Goal: Task Accomplishment & Management: Use online tool/utility

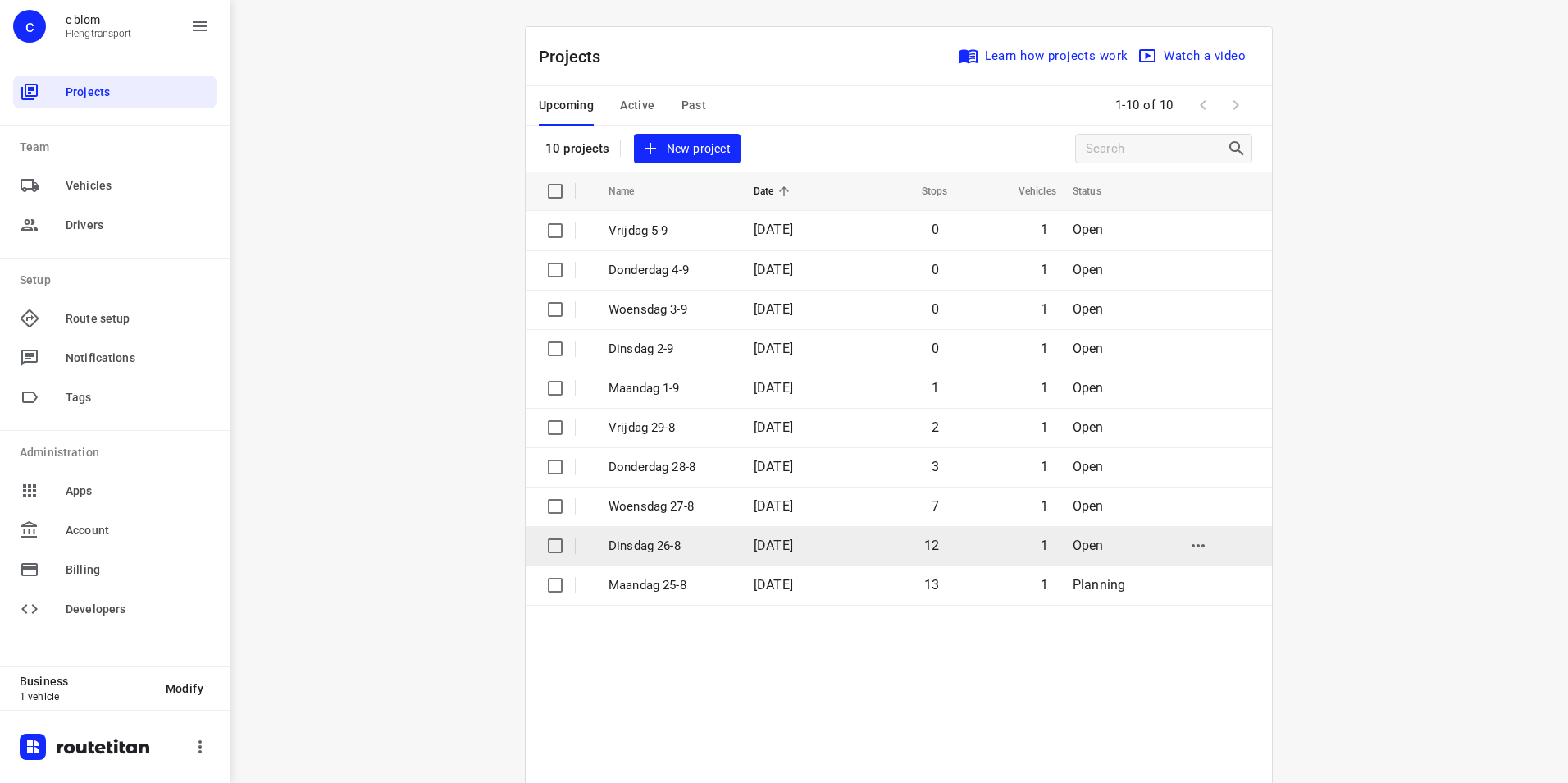
click at [667, 544] on p "Dinsdag 26-8" at bounding box center [669, 546] width 120 height 19
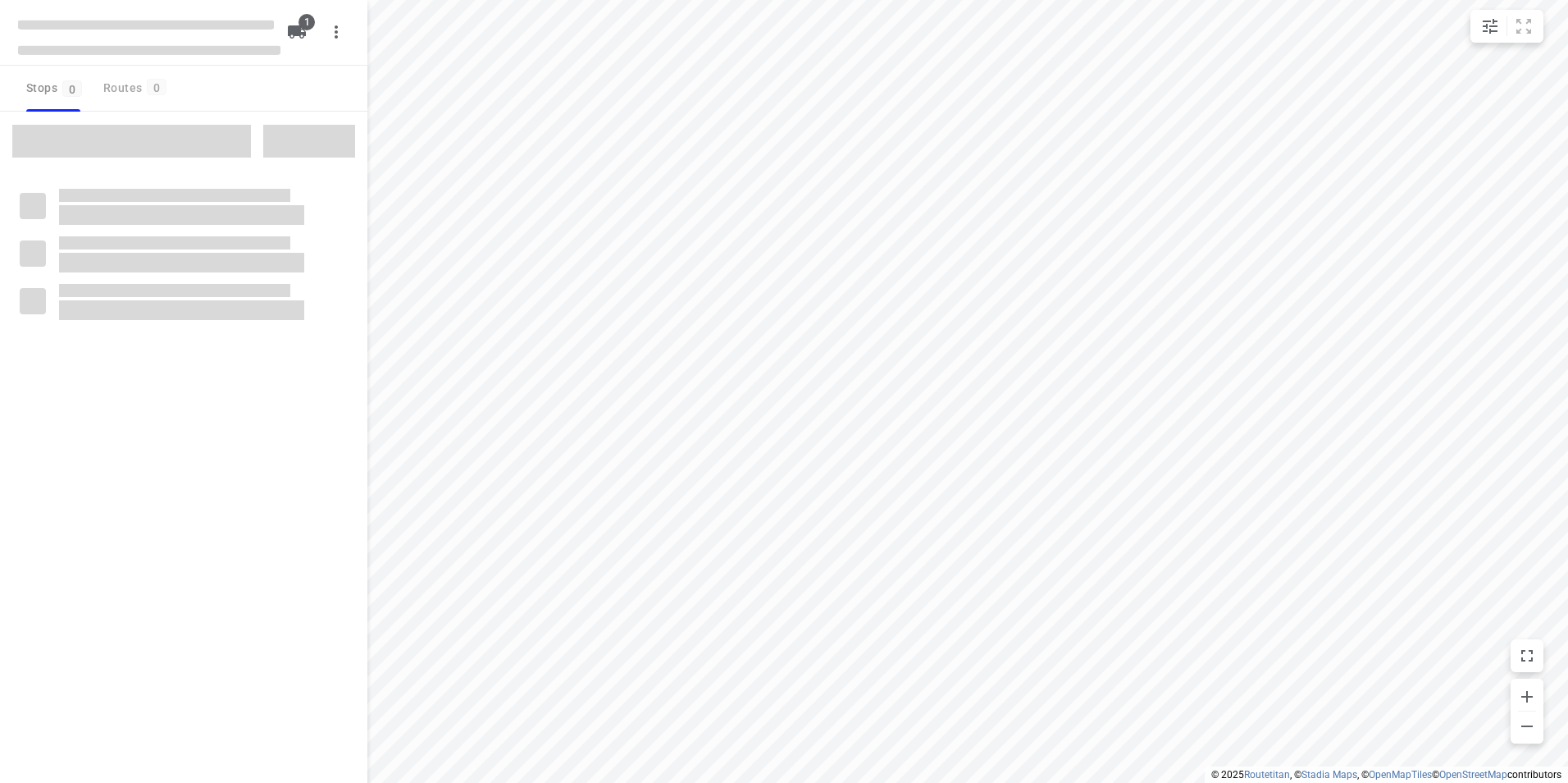
type input "distance"
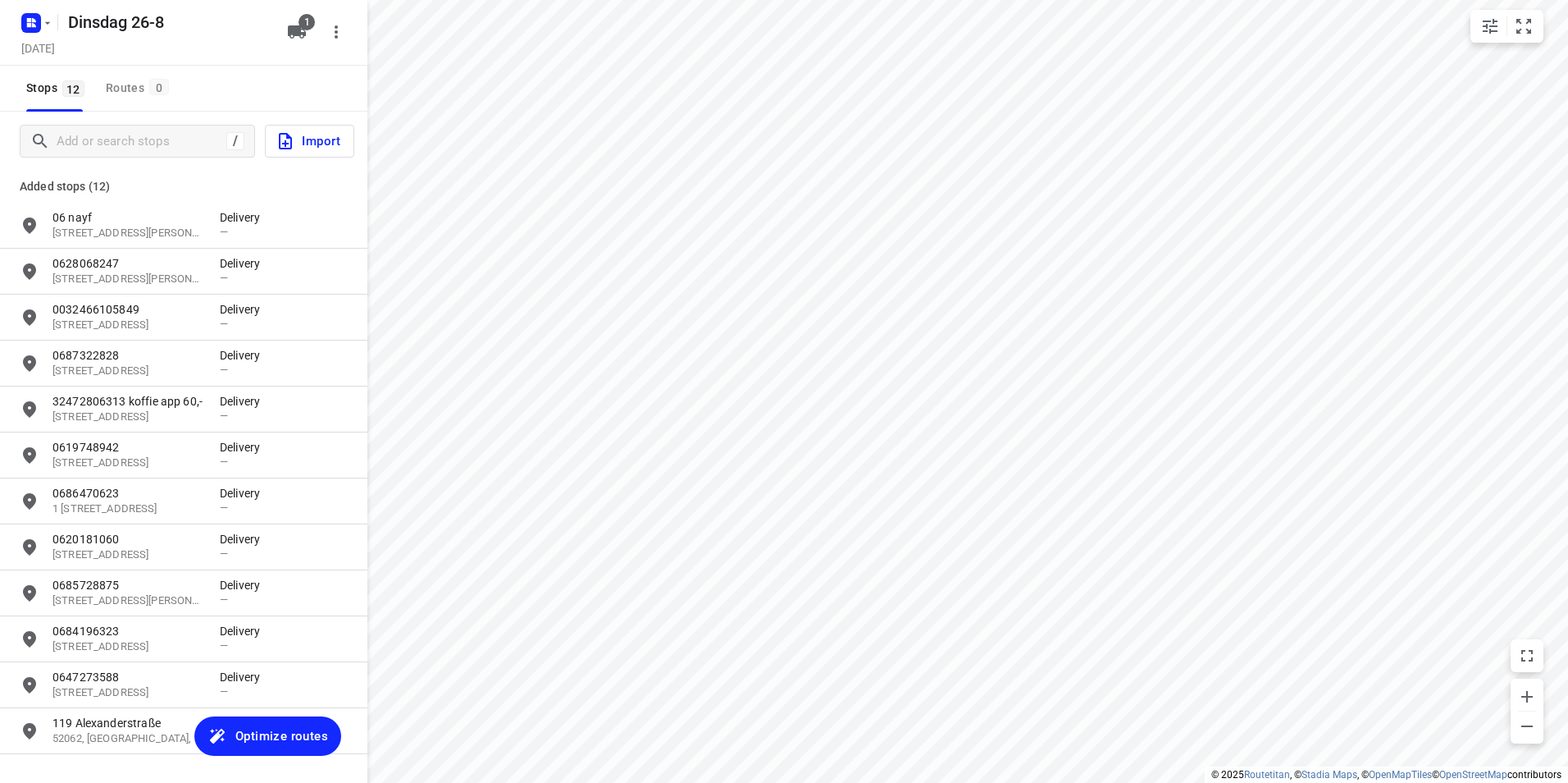
click at [263, 729] on span "Optimize routes" at bounding box center [282, 736] width 93 height 21
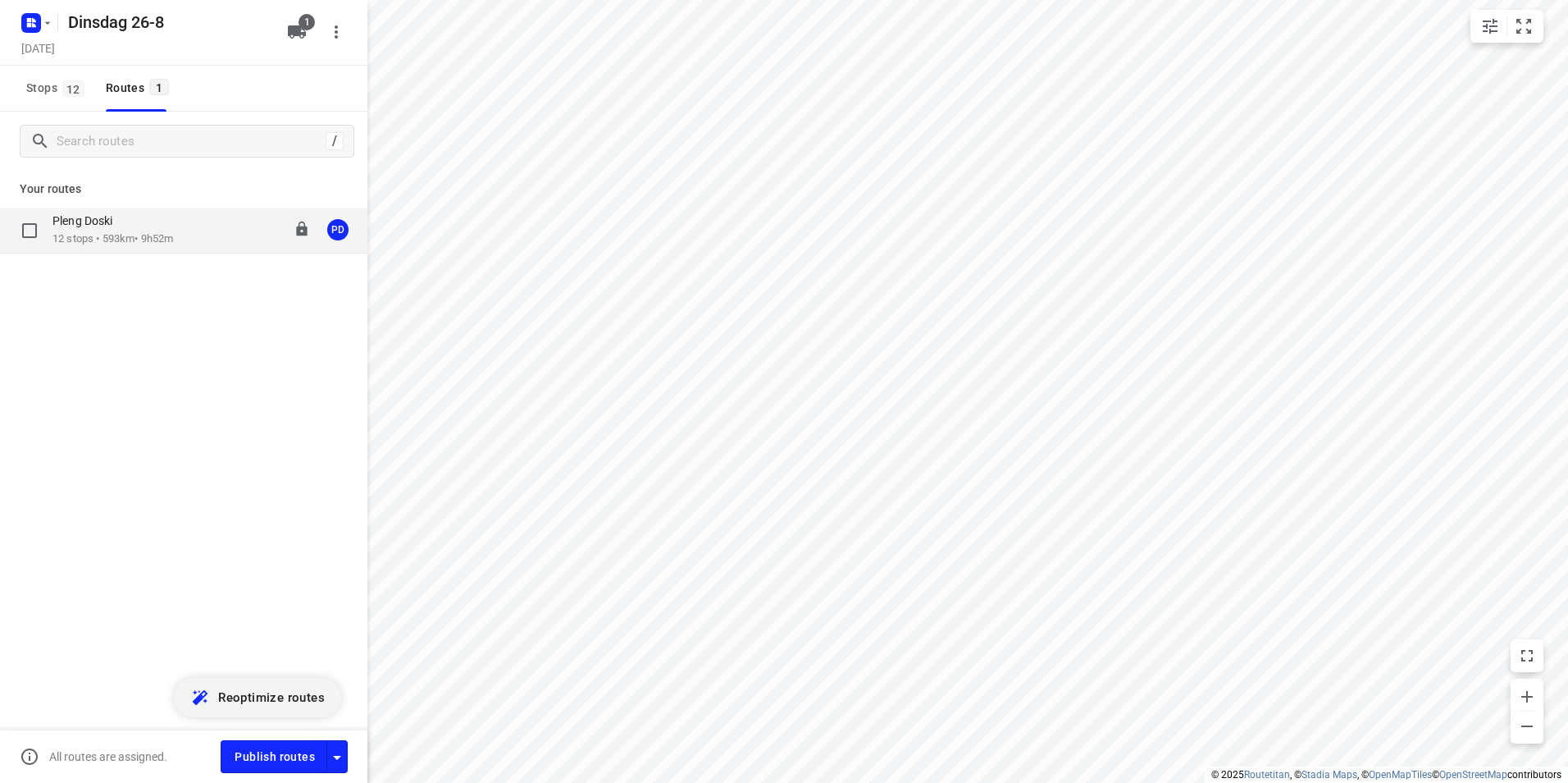
click at [165, 247] on div "Pleng Doski 12 stops • 593km • 9h52m 08:00-17:52 PD" at bounding box center [184, 231] width 367 height 46
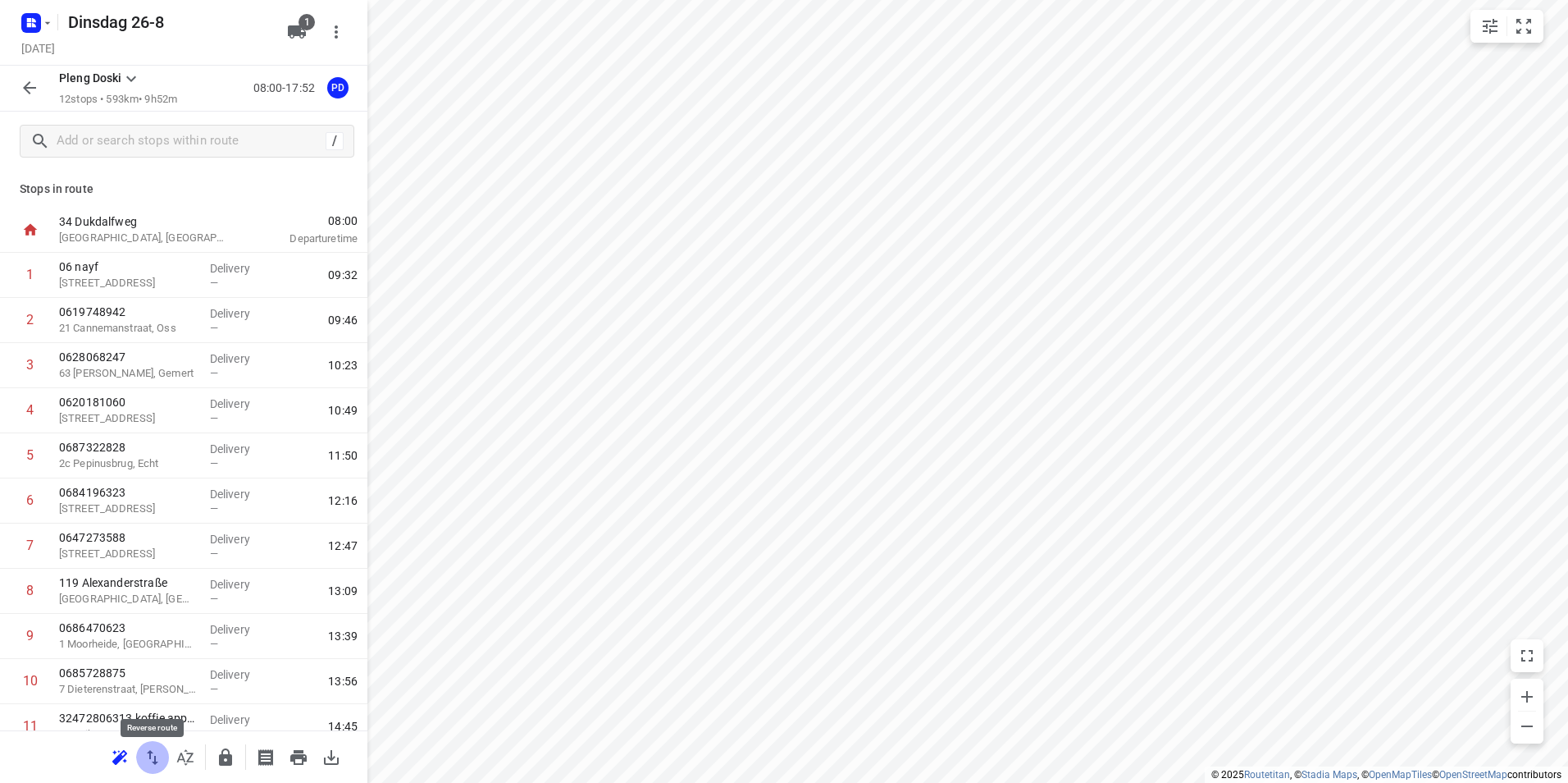
click at [155, 757] on icon "button" at bounding box center [152, 756] width 11 height 15
click at [153, 756] on icon "button" at bounding box center [152, 756] width 20 height 20
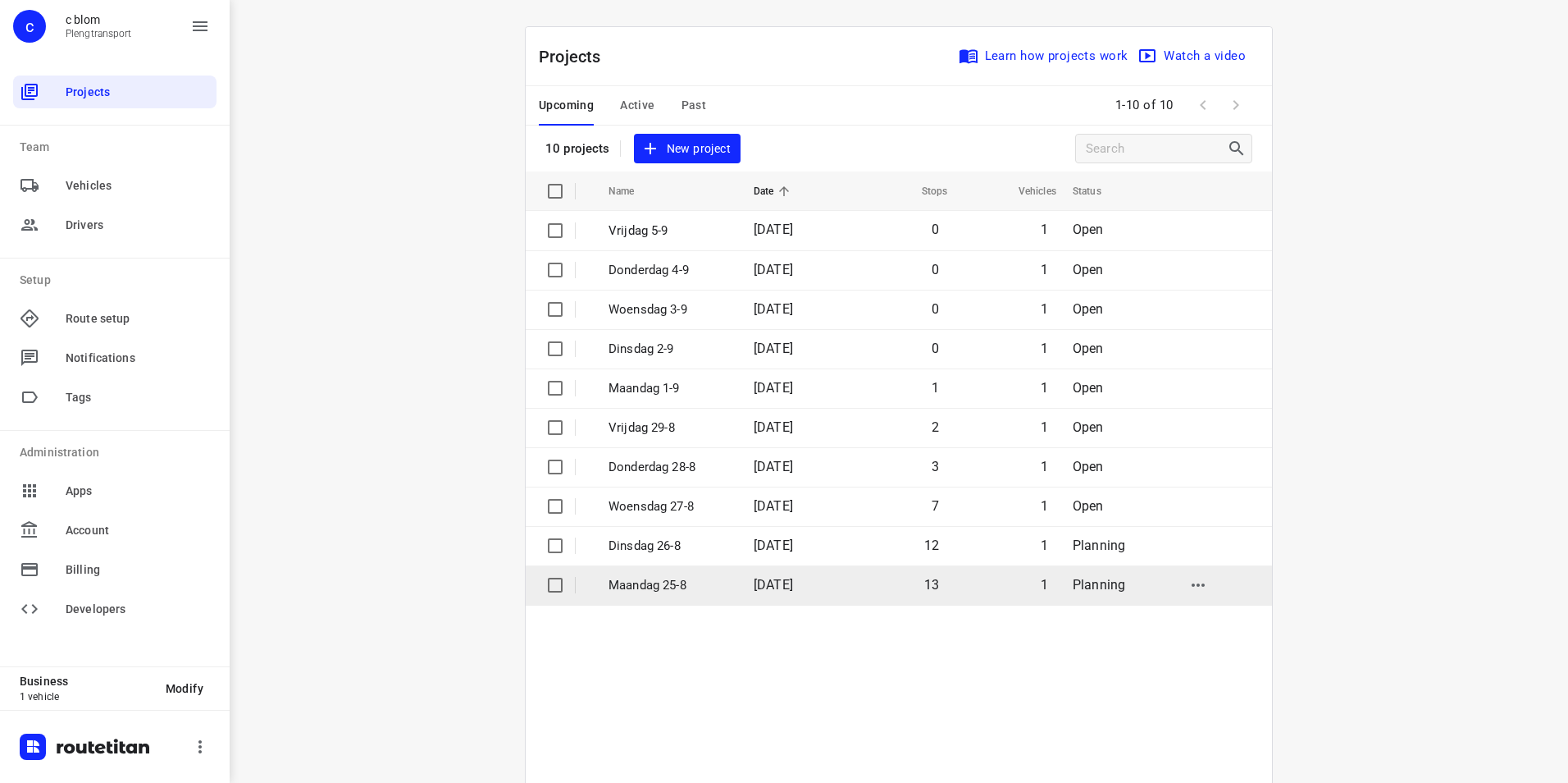
click at [687, 587] on p "Maandag 25-8" at bounding box center [669, 586] width 120 height 19
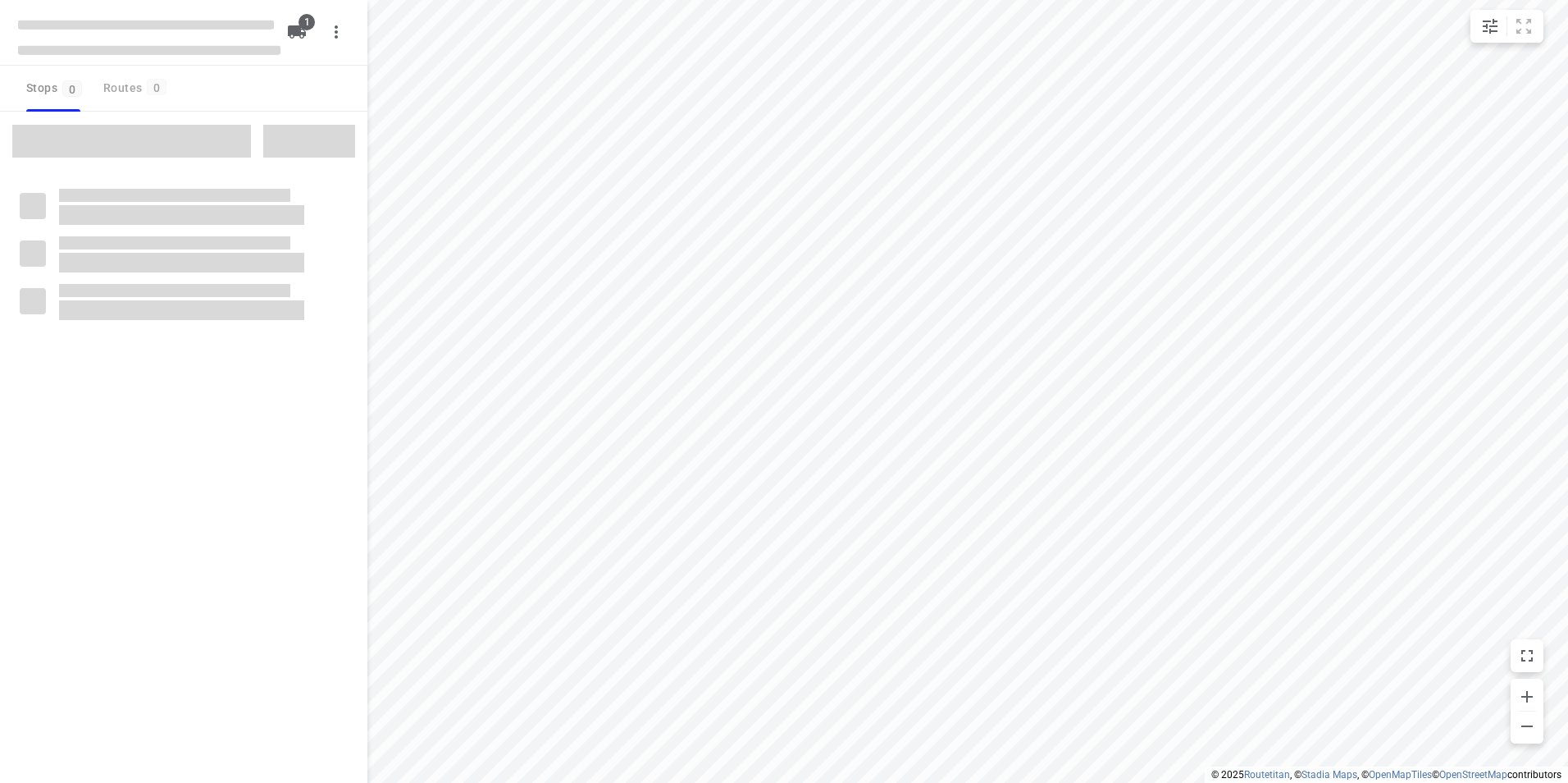
type input "distance"
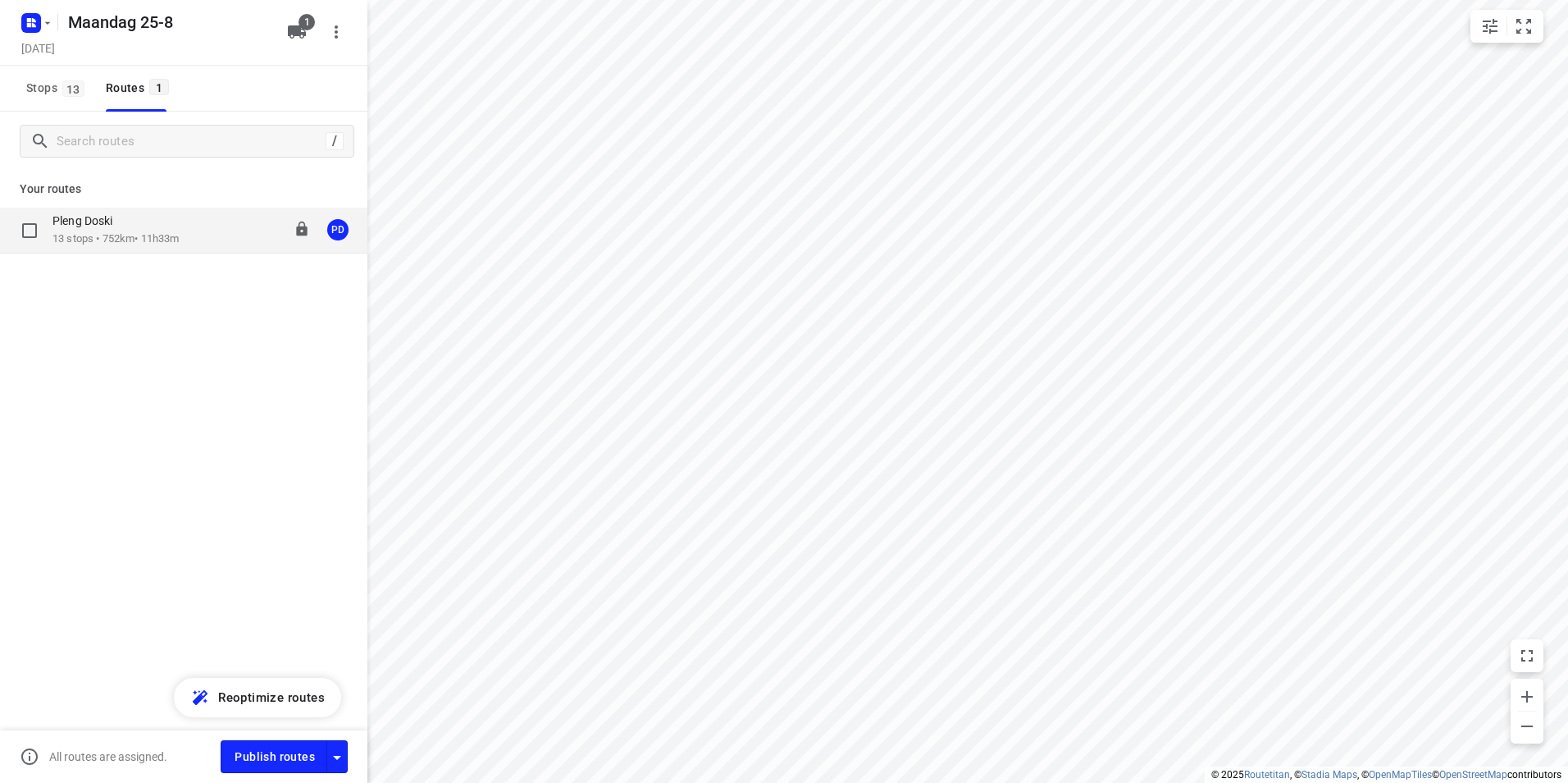
click at [145, 234] on p "13 stops • 752km • 11h33m" at bounding box center [115, 239] width 126 height 15
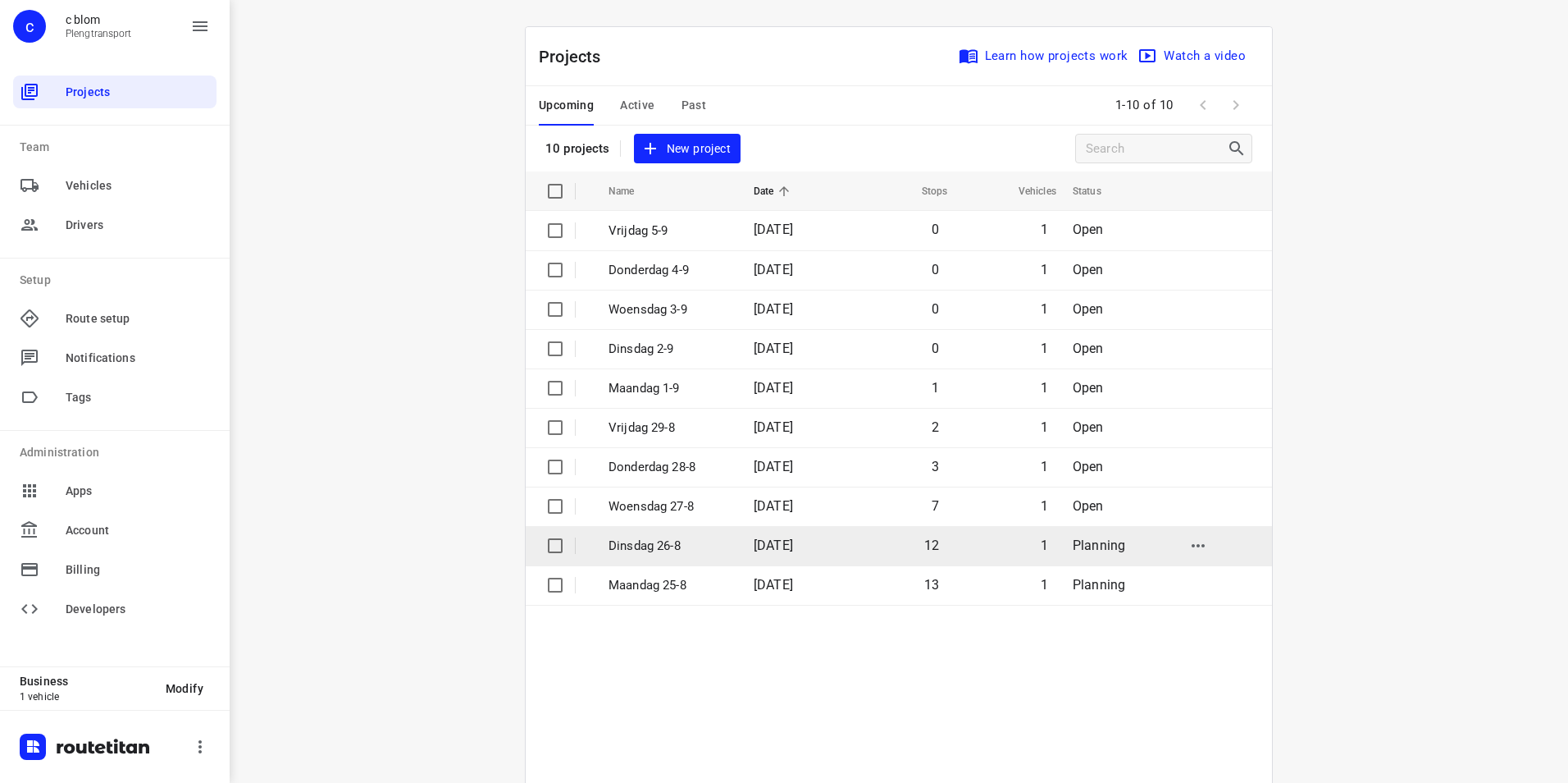
click at [658, 539] on p "Dinsdag 26-8" at bounding box center [669, 546] width 120 height 19
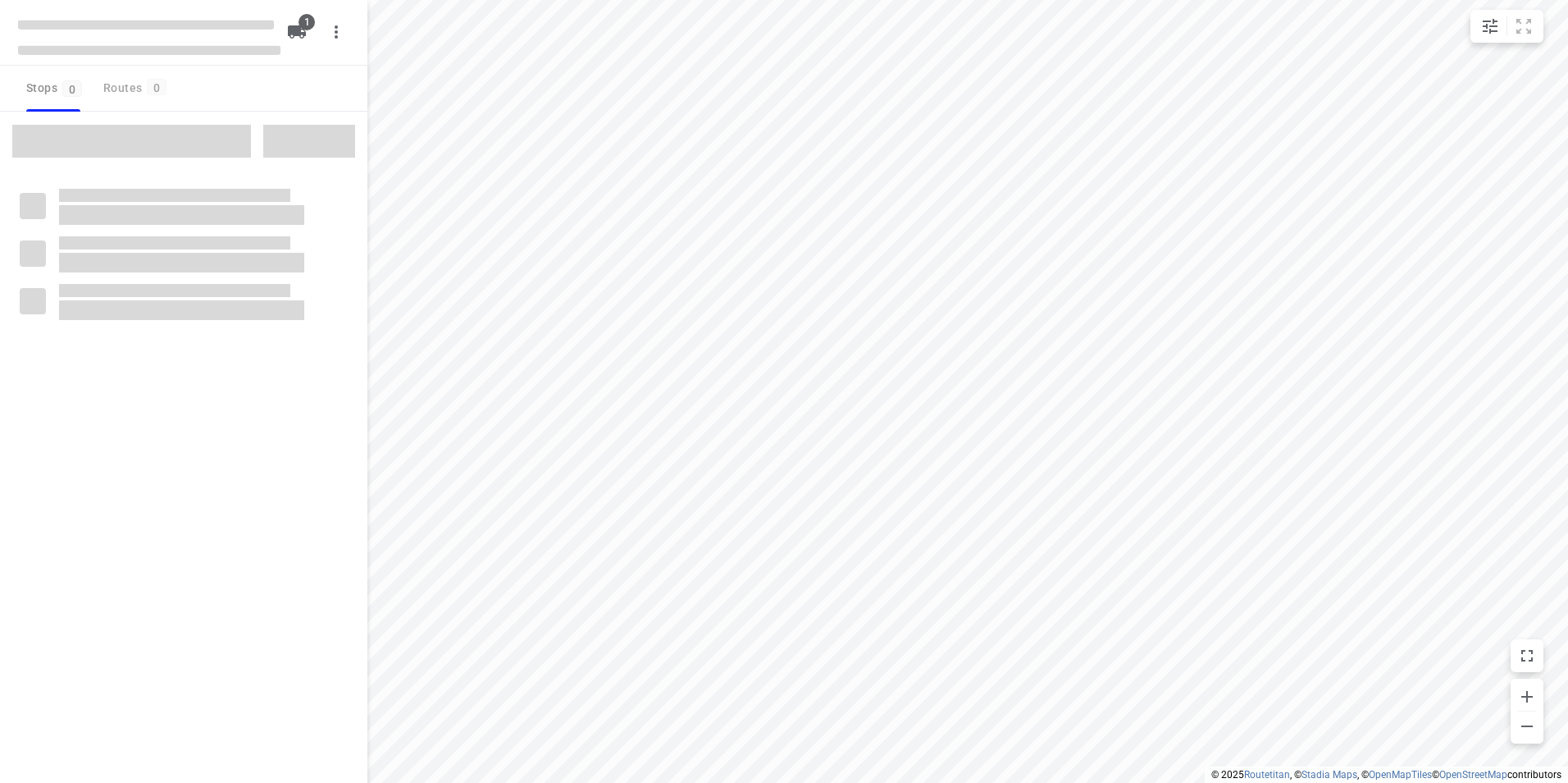
type input "distance"
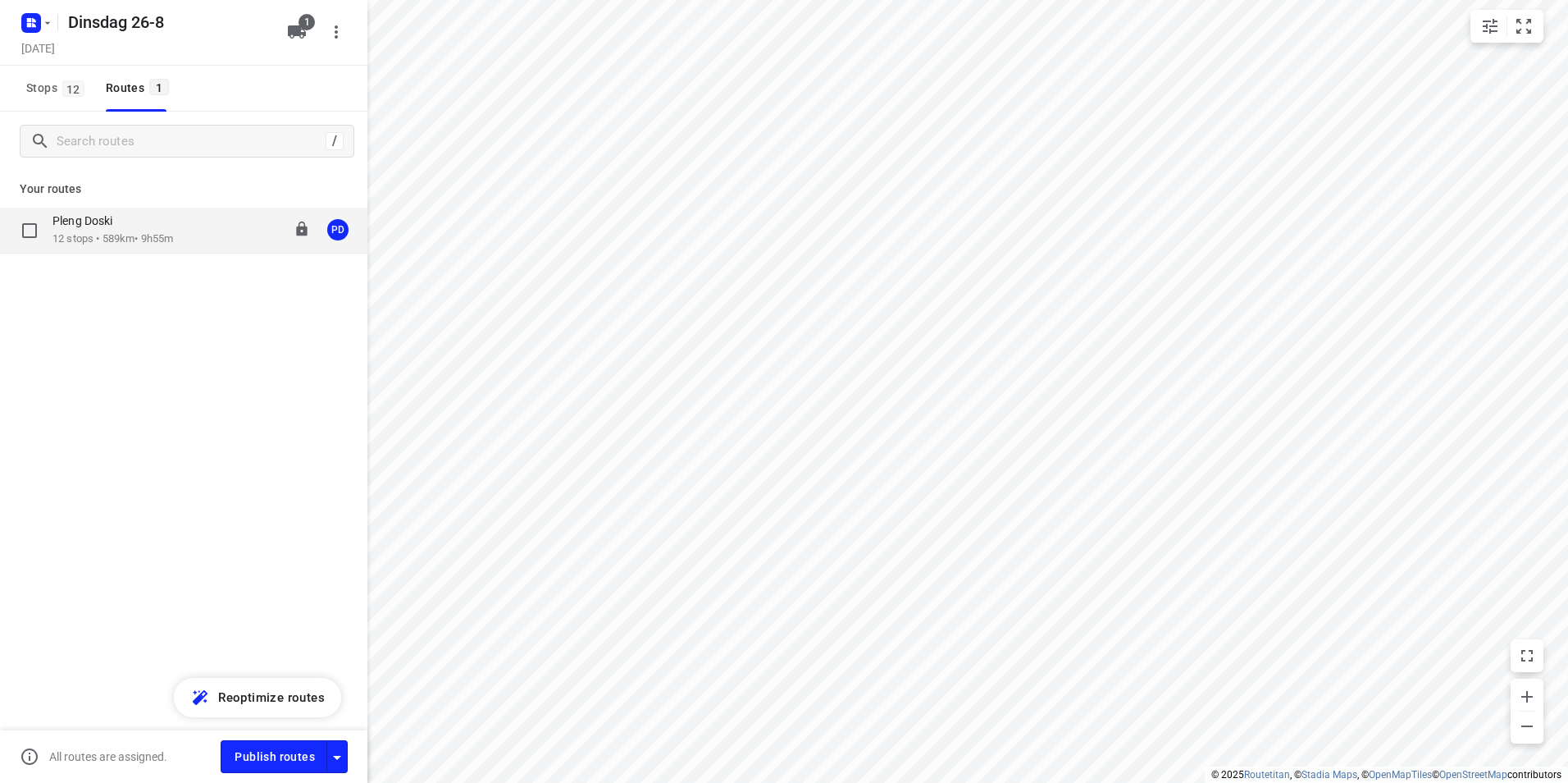
click at [118, 234] on p "12 stops • 589km • 9h55m" at bounding box center [112, 239] width 120 height 15
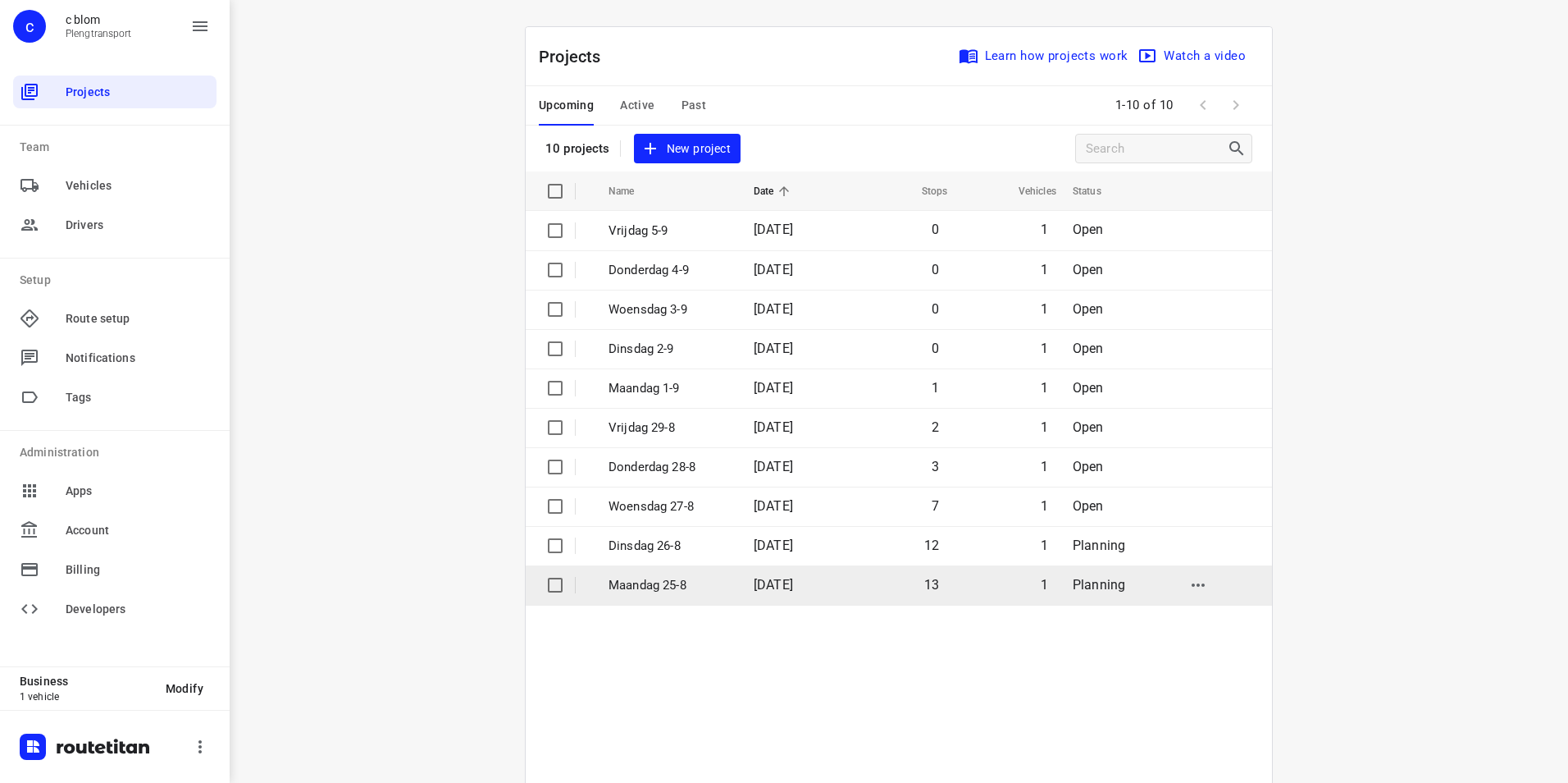
click at [681, 580] on p "Maandag 25-8" at bounding box center [669, 586] width 120 height 19
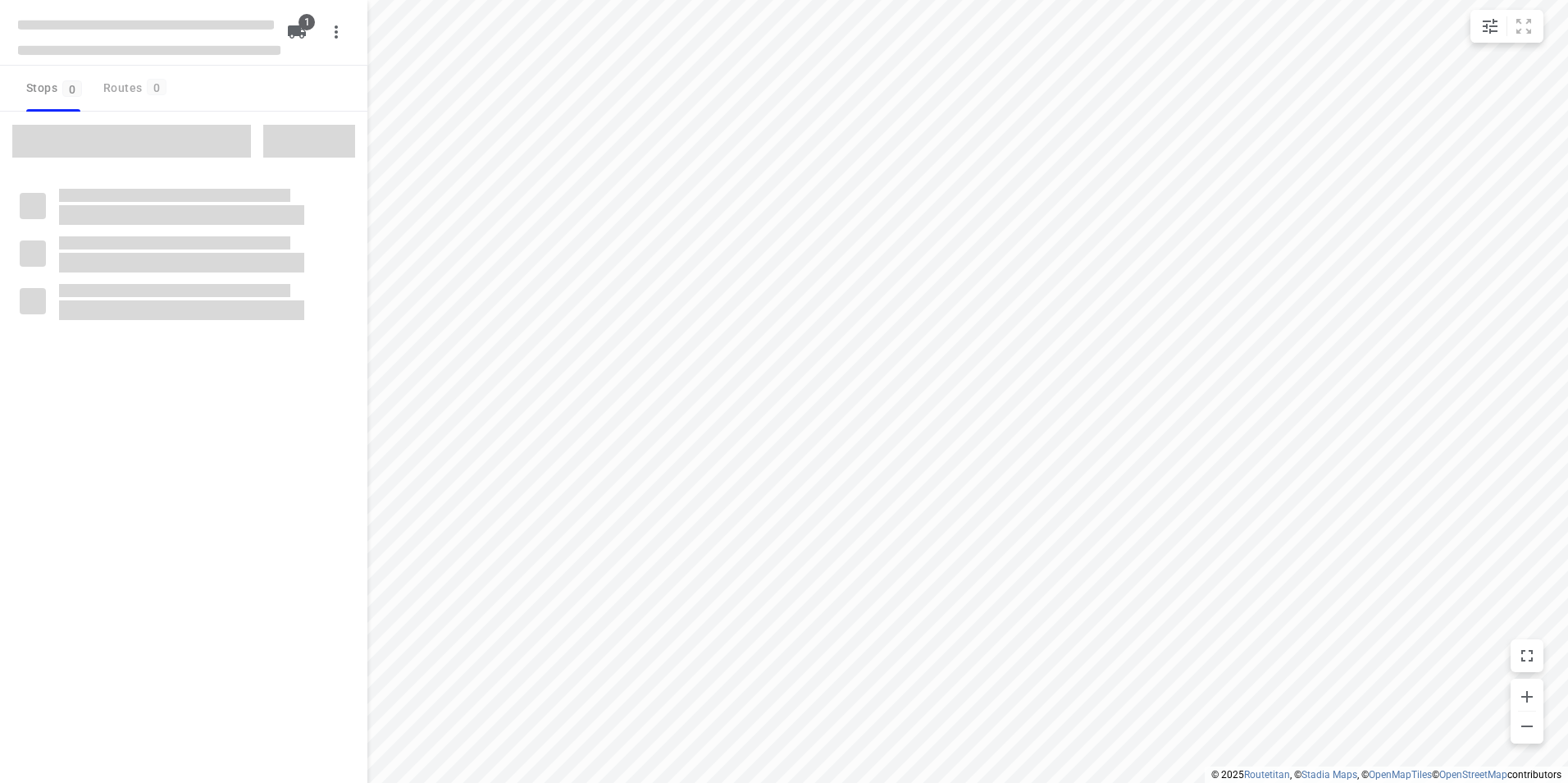
type input "distance"
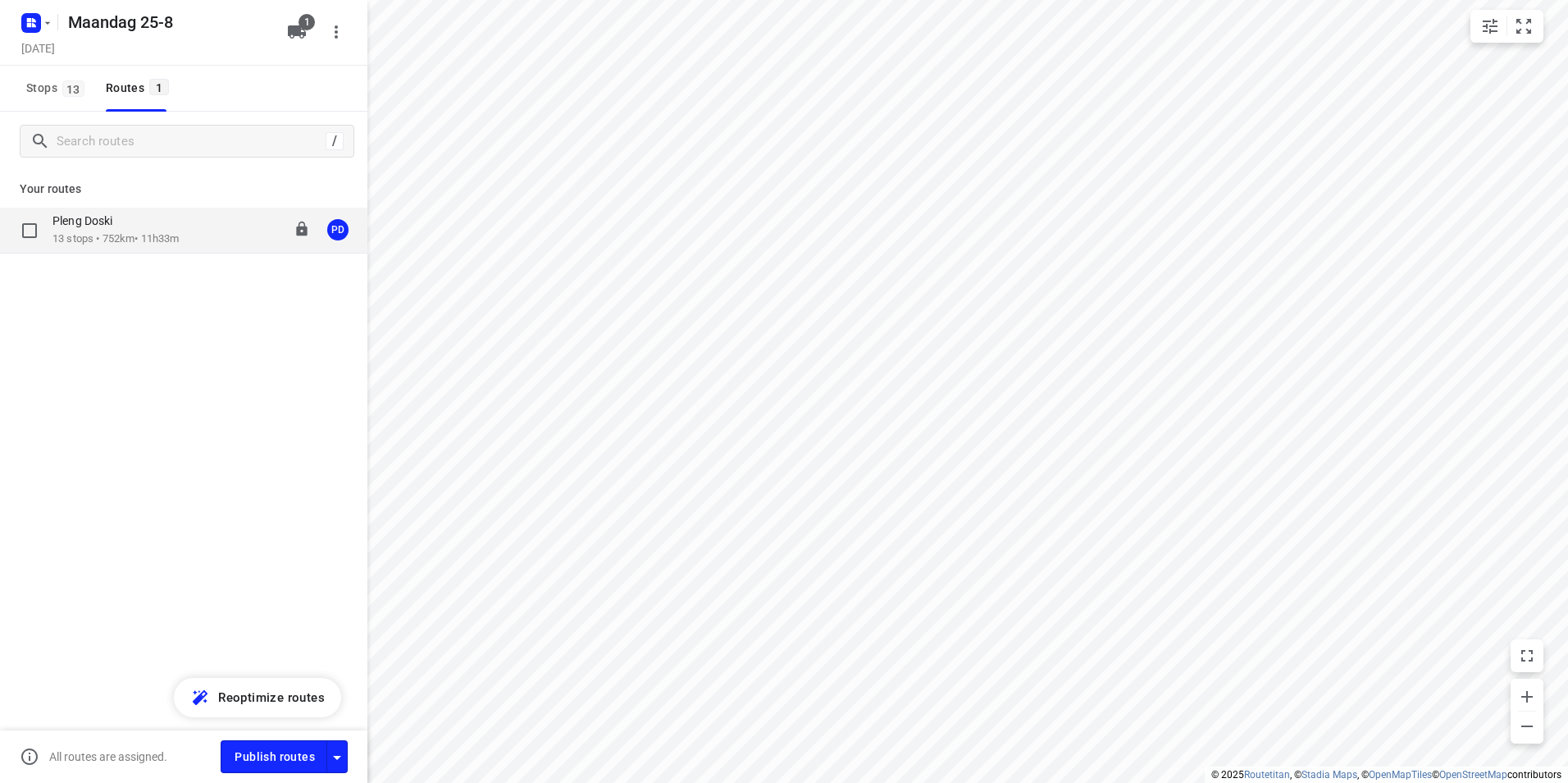
click at [137, 234] on p "13 stops • 752km • 11h33m" at bounding box center [115, 239] width 126 height 15
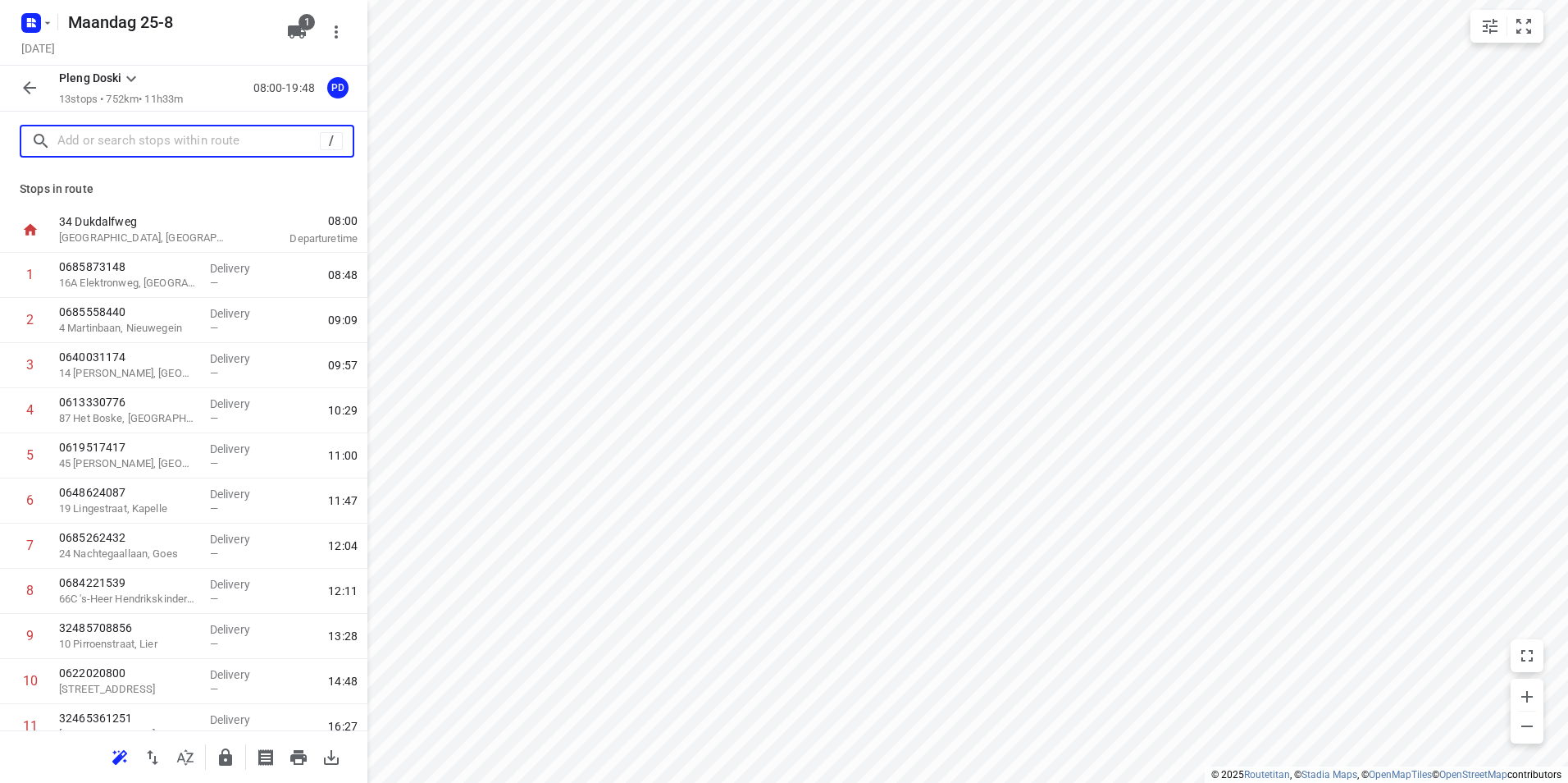
click at [175, 143] on input "text" at bounding box center [189, 142] width 263 height 26
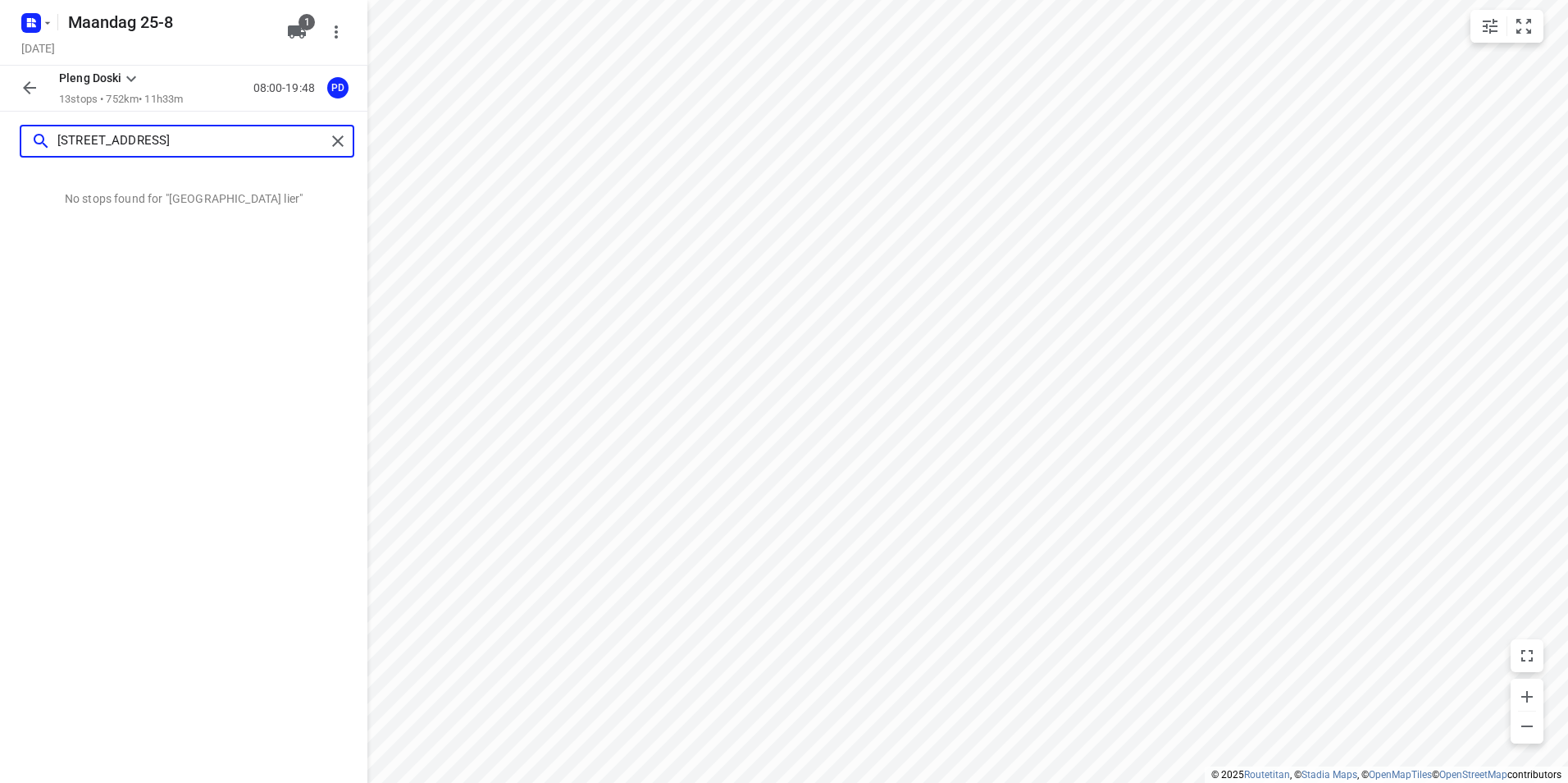
click at [175, 143] on input "[STREET_ADDRESS]" at bounding box center [191, 142] width 268 height 26
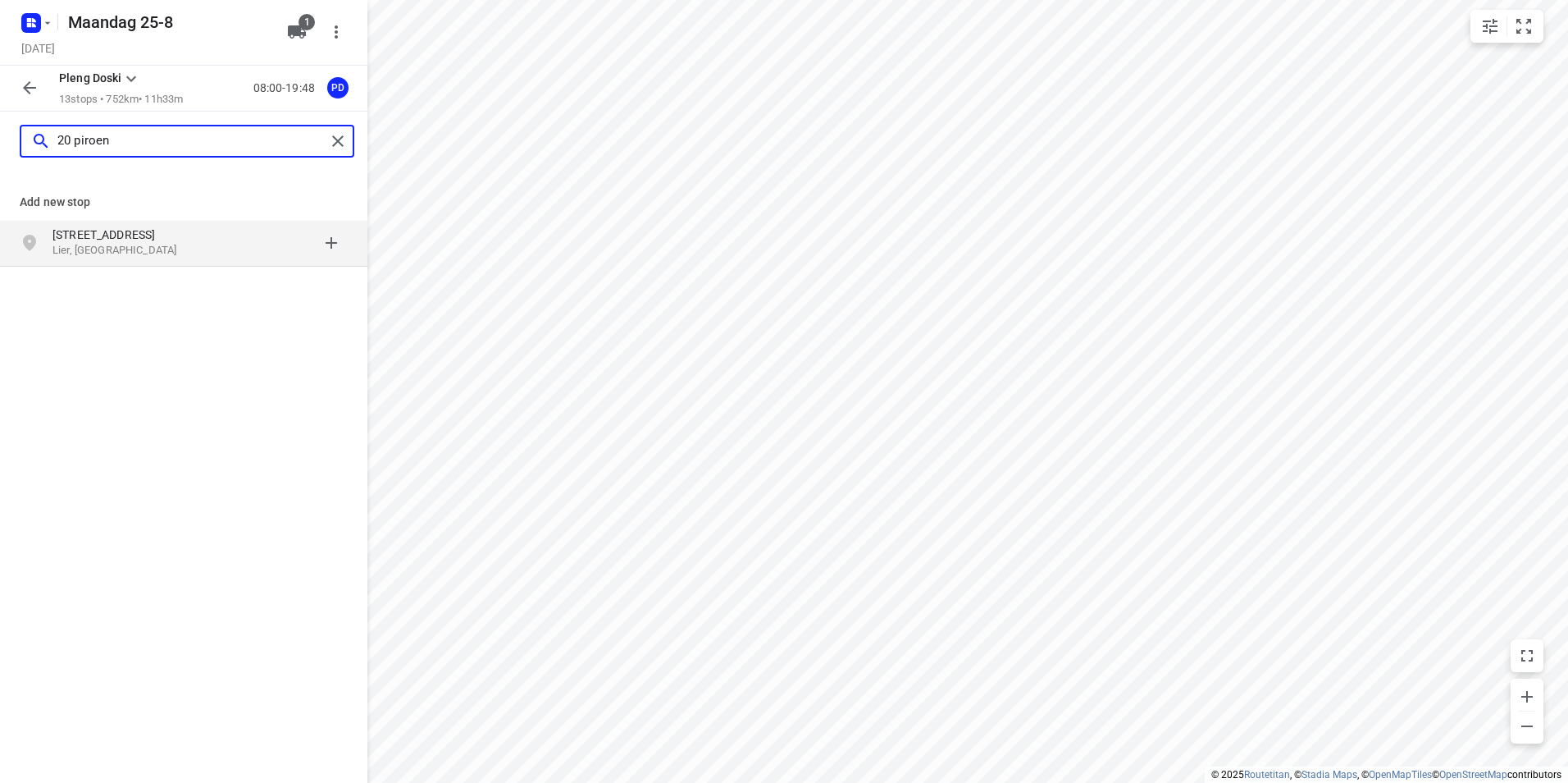
type input "20 piroen"
click at [120, 245] on p "Lier, [GEOGRAPHIC_DATA]" at bounding box center [128, 251] width 151 height 15
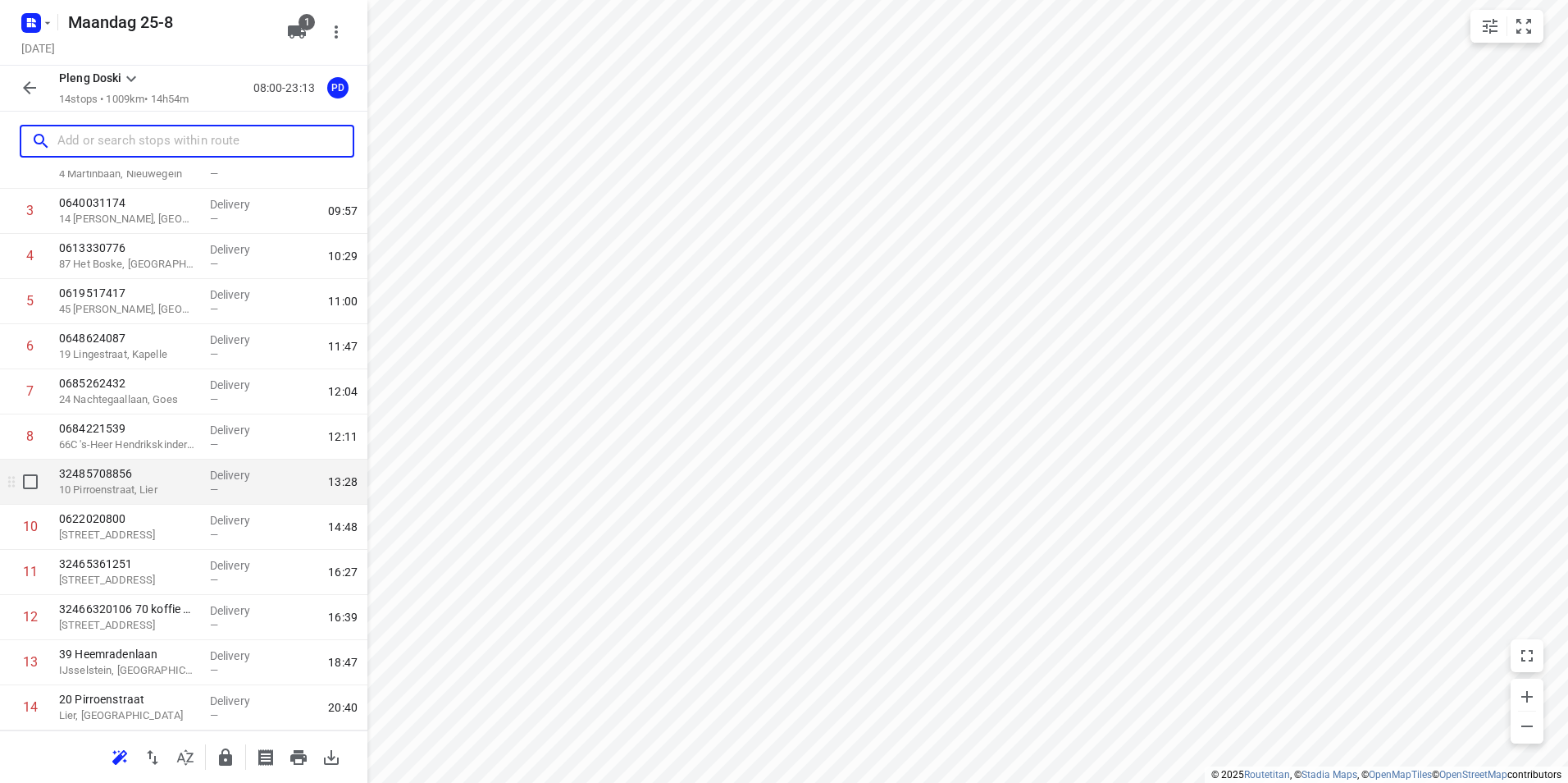
scroll to position [199, 0]
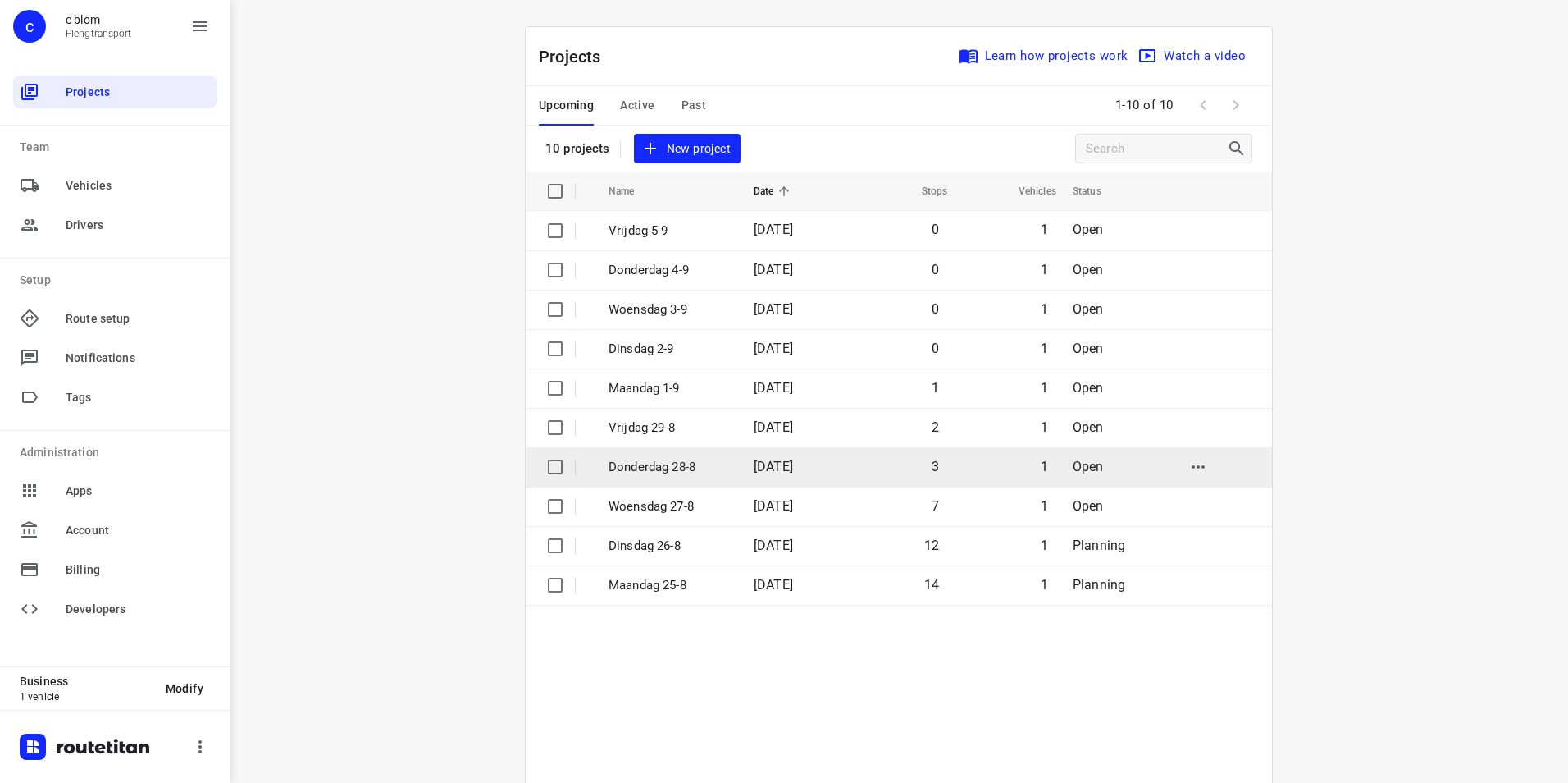
click at [648, 458] on p "Donderdag 28-8" at bounding box center [669, 467] width 120 height 19
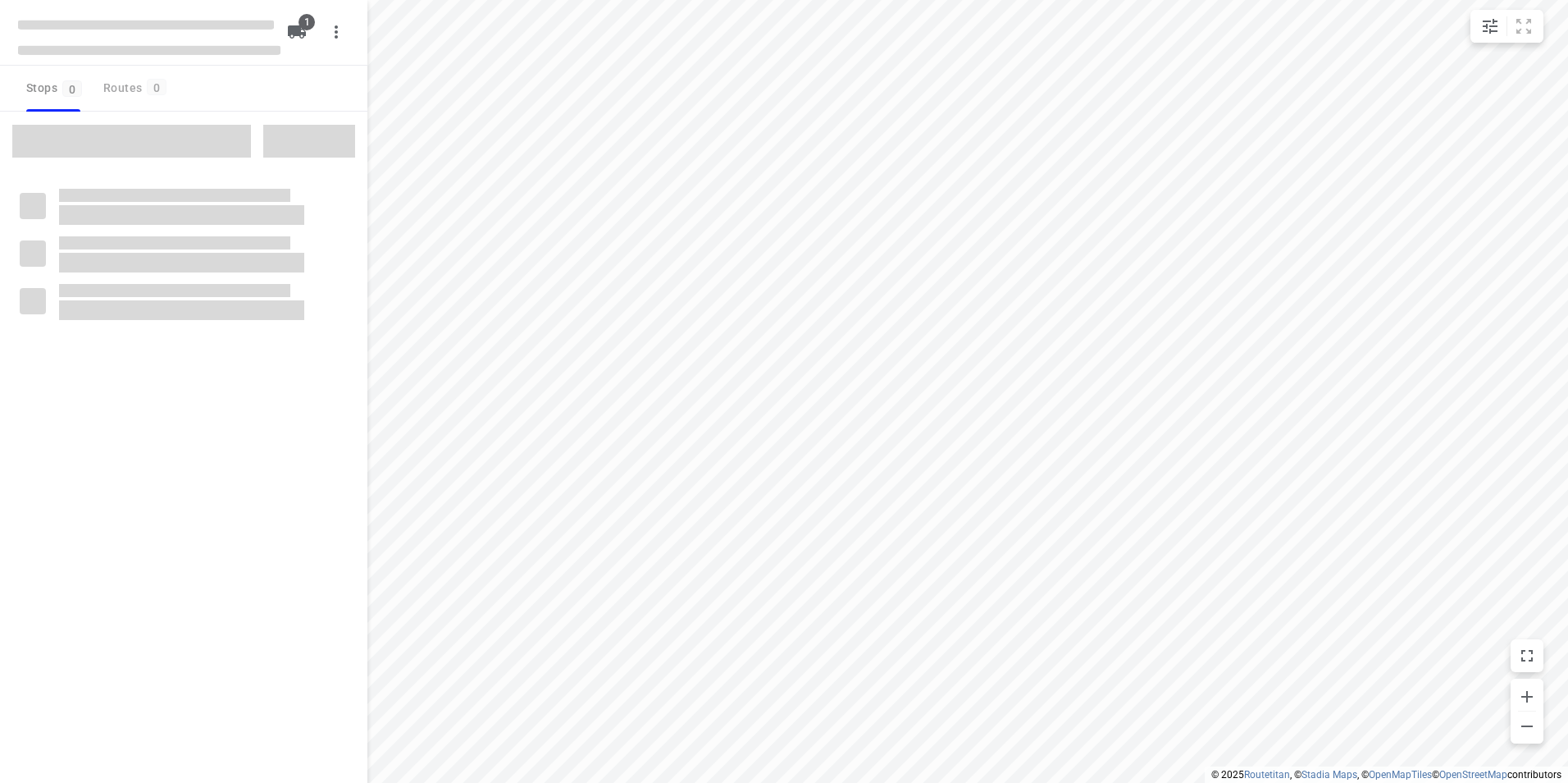
type input "distance"
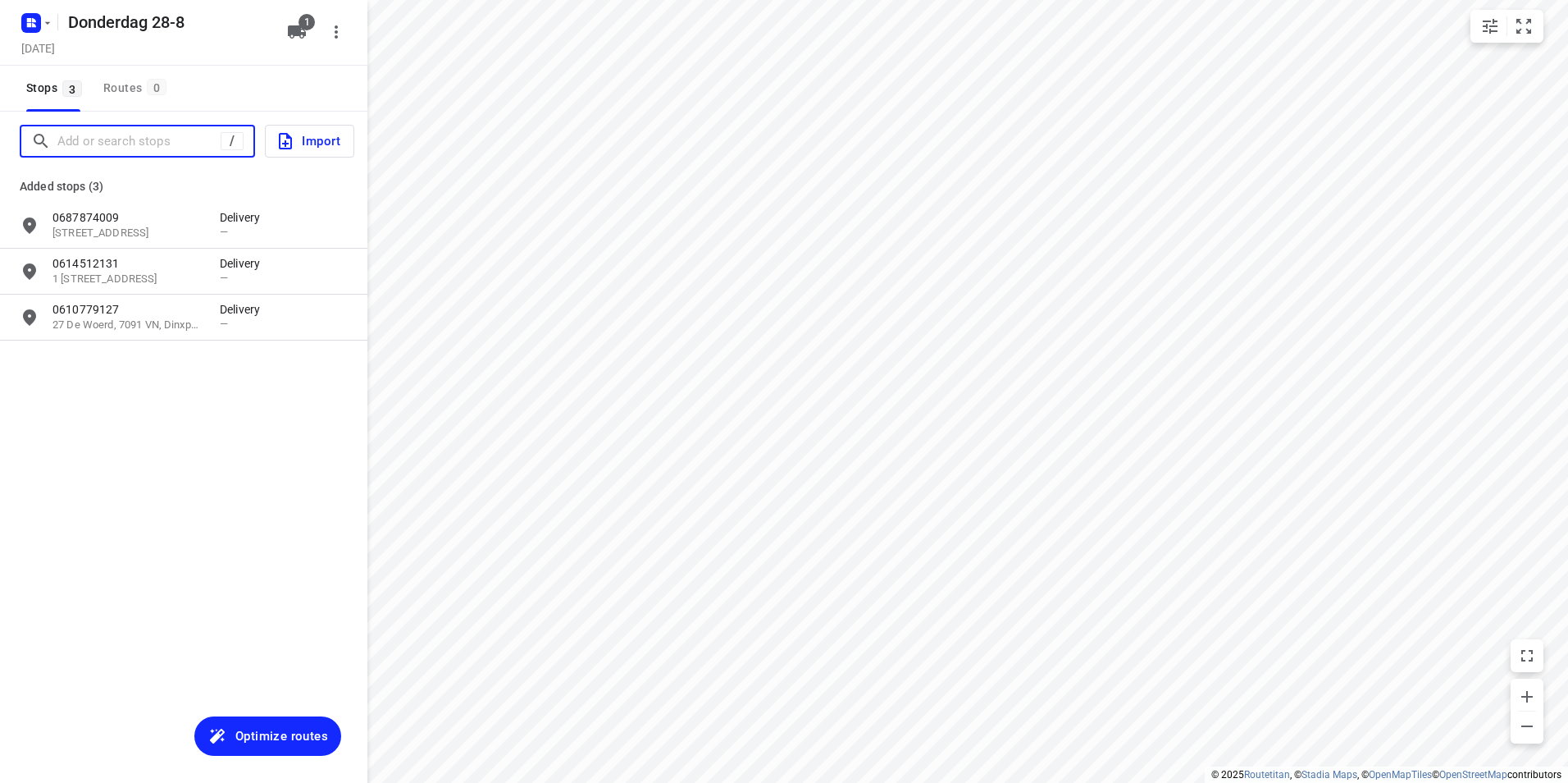
click at [118, 141] on input "Add or search stops" at bounding box center [139, 142] width 163 height 26
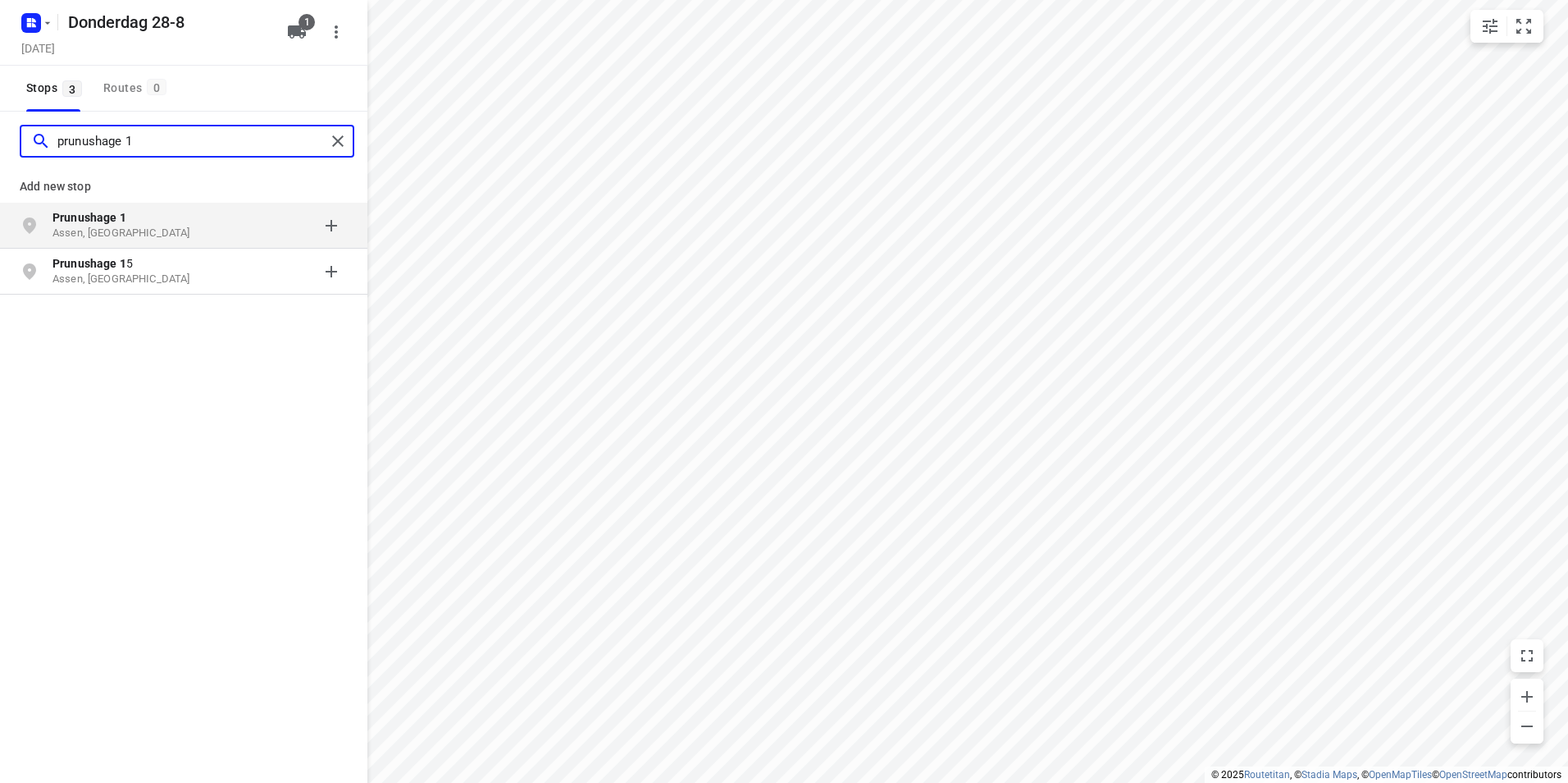
type input "prunushage 1"
click at [161, 228] on p "Assen, [GEOGRAPHIC_DATA]" at bounding box center [128, 234] width 151 height 15
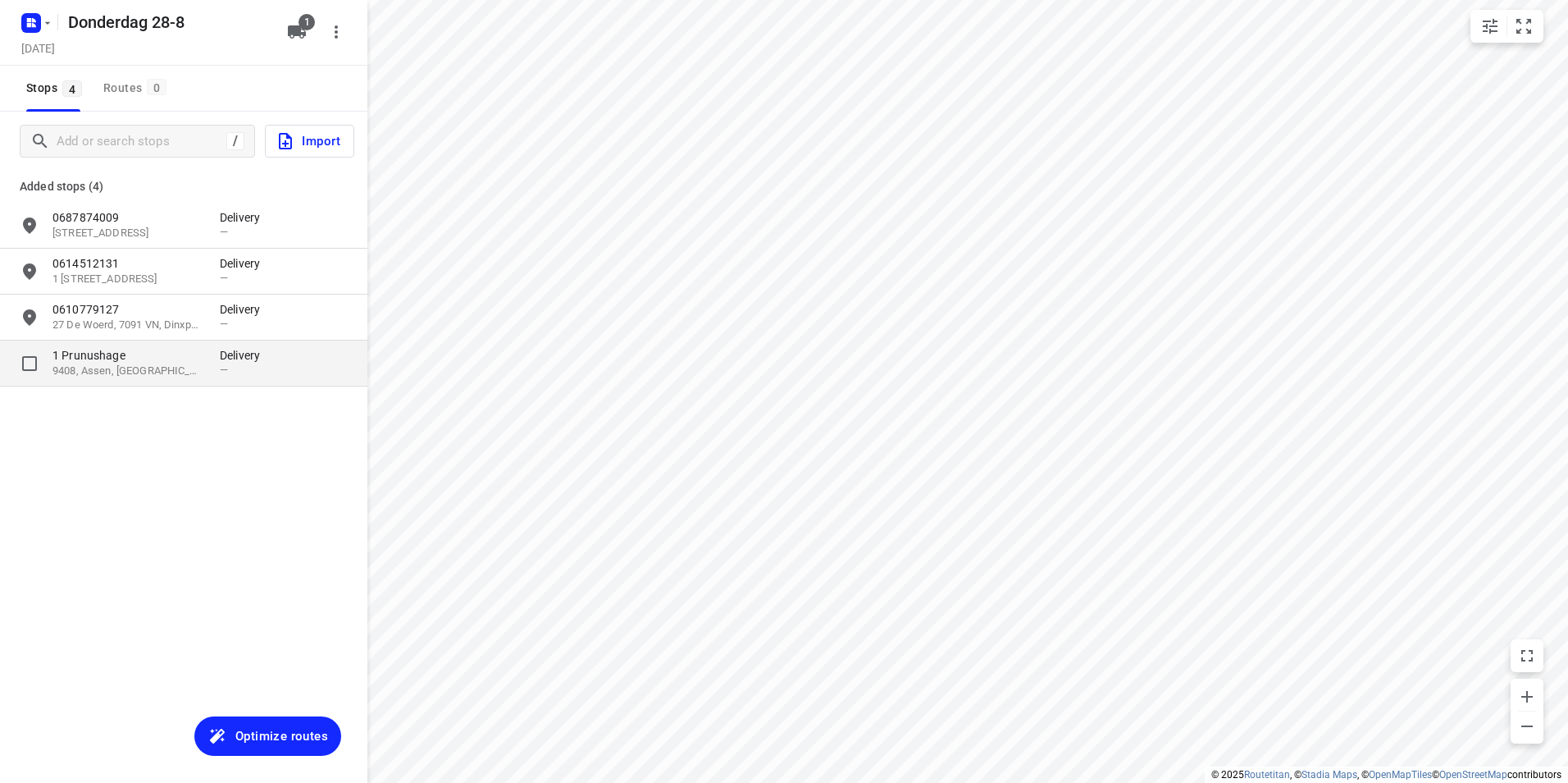
click at [128, 355] on p "1 Prunushage" at bounding box center [128, 355] width 151 height 16
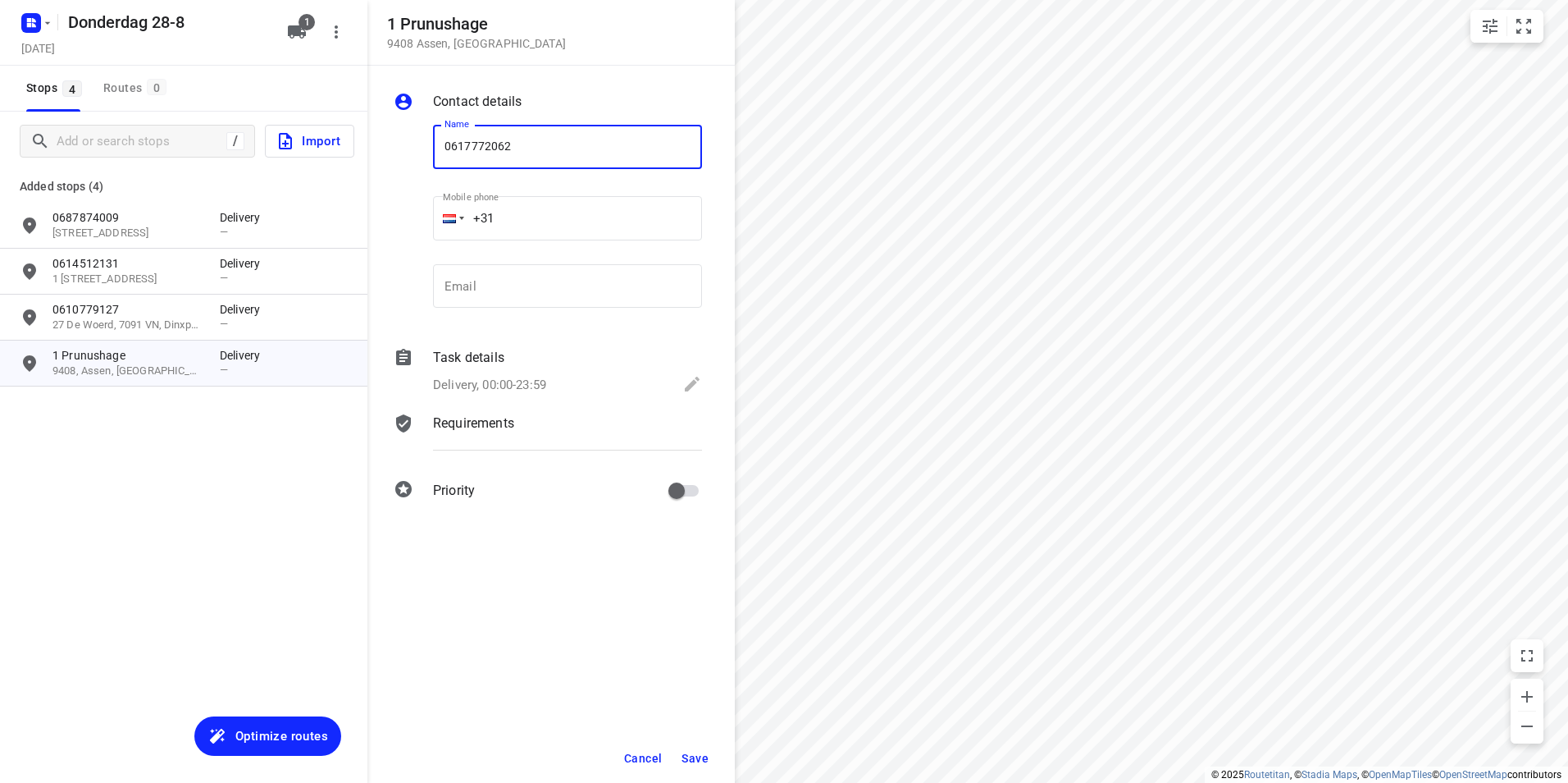
type input "0617772062"
click at [699, 758] on span "Save" at bounding box center [695, 757] width 27 height 13
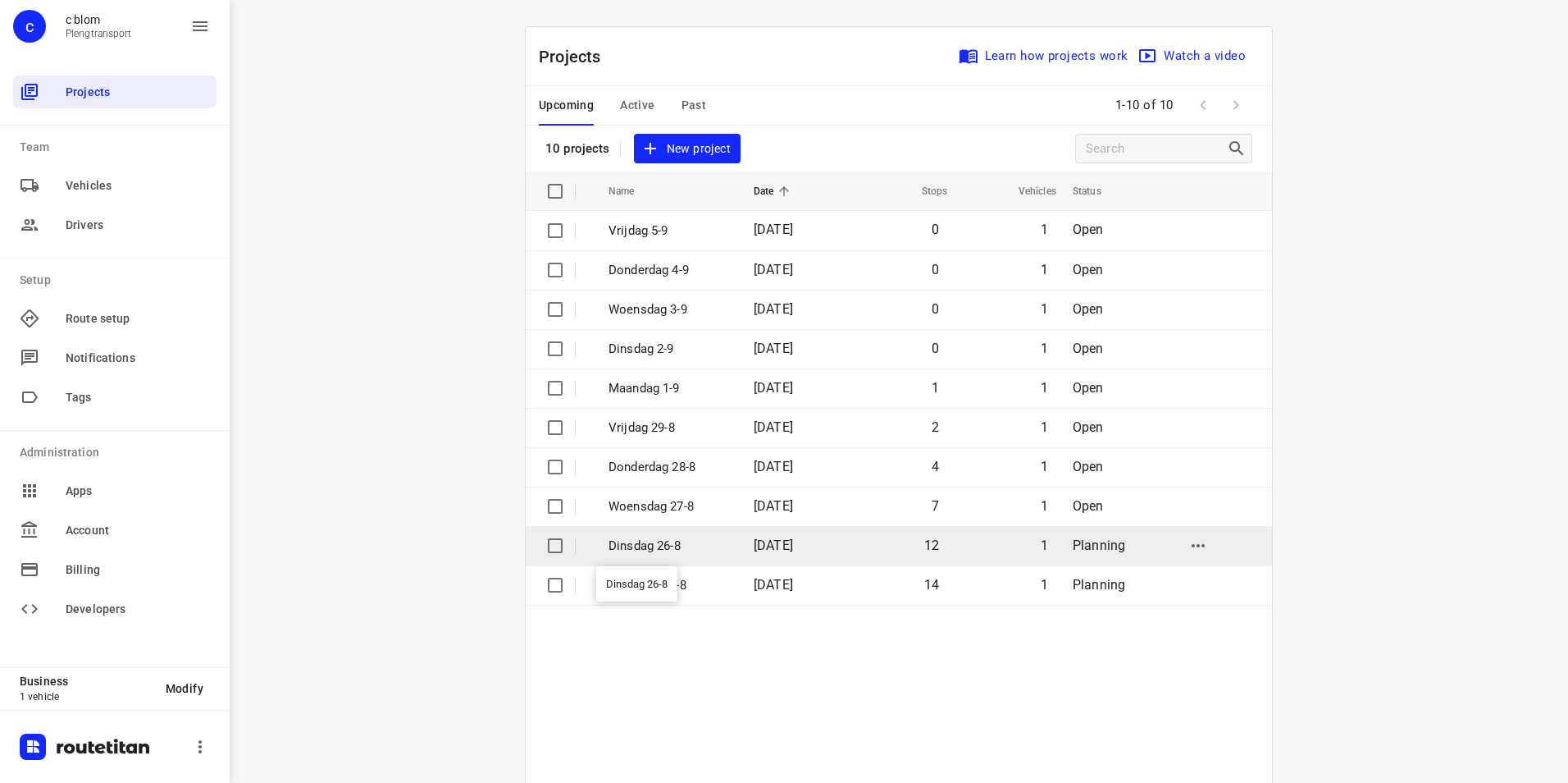
click at [681, 542] on p "Dinsdag 26-8" at bounding box center [669, 546] width 120 height 19
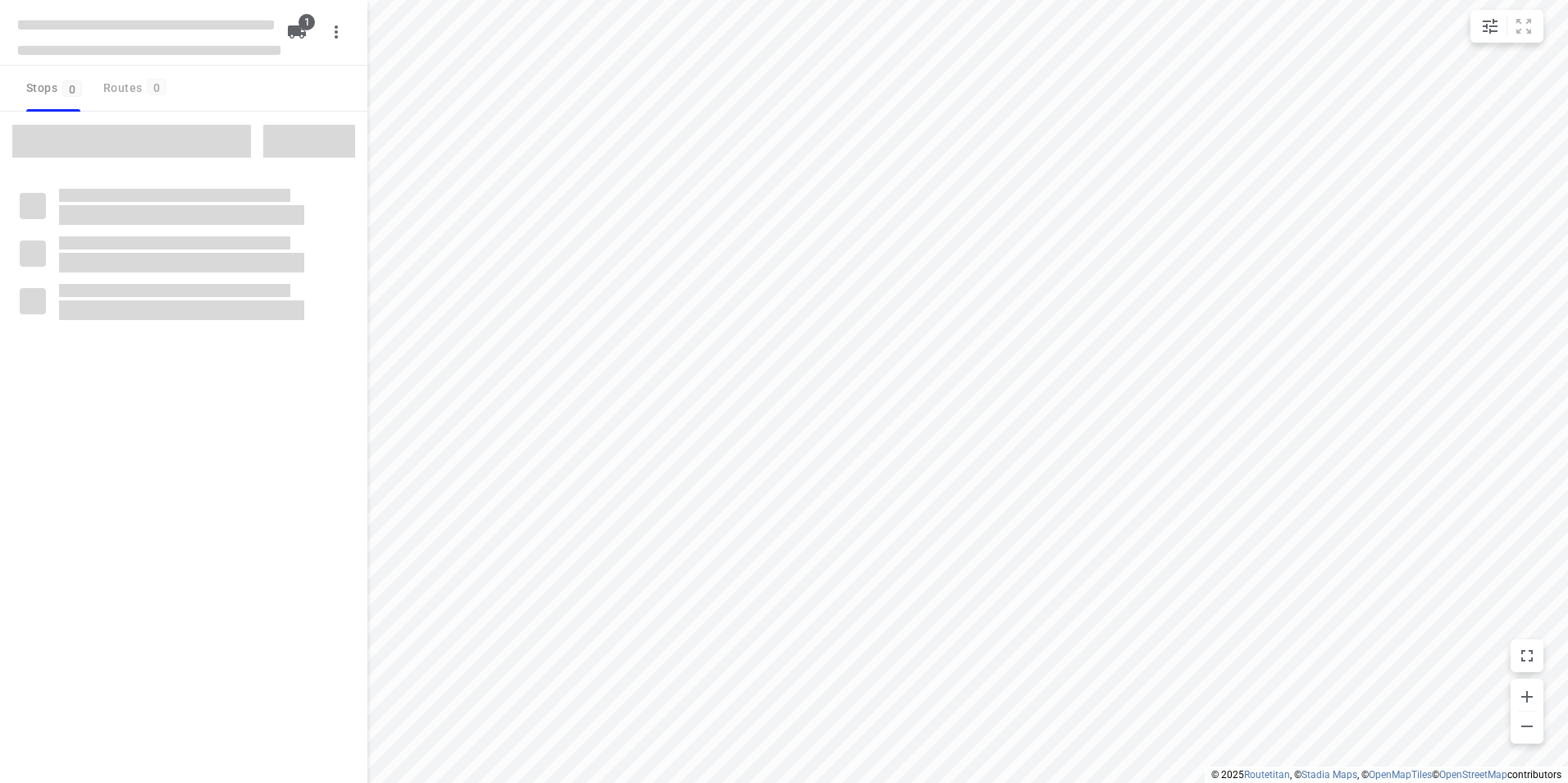
type input "distance"
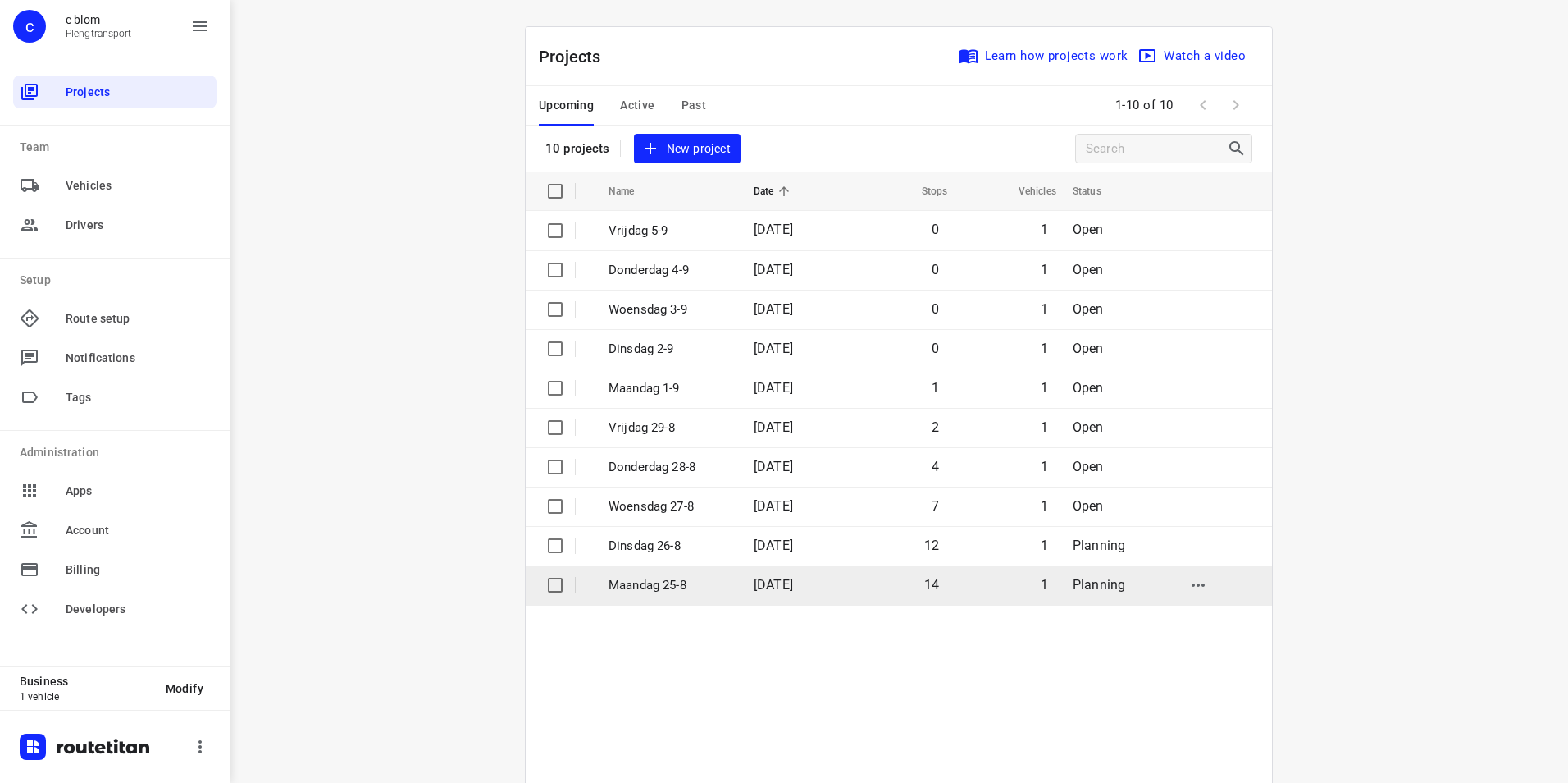
click at [698, 581] on p "Maandag 25-8" at bounding box center [669, 586] width 120 height 19
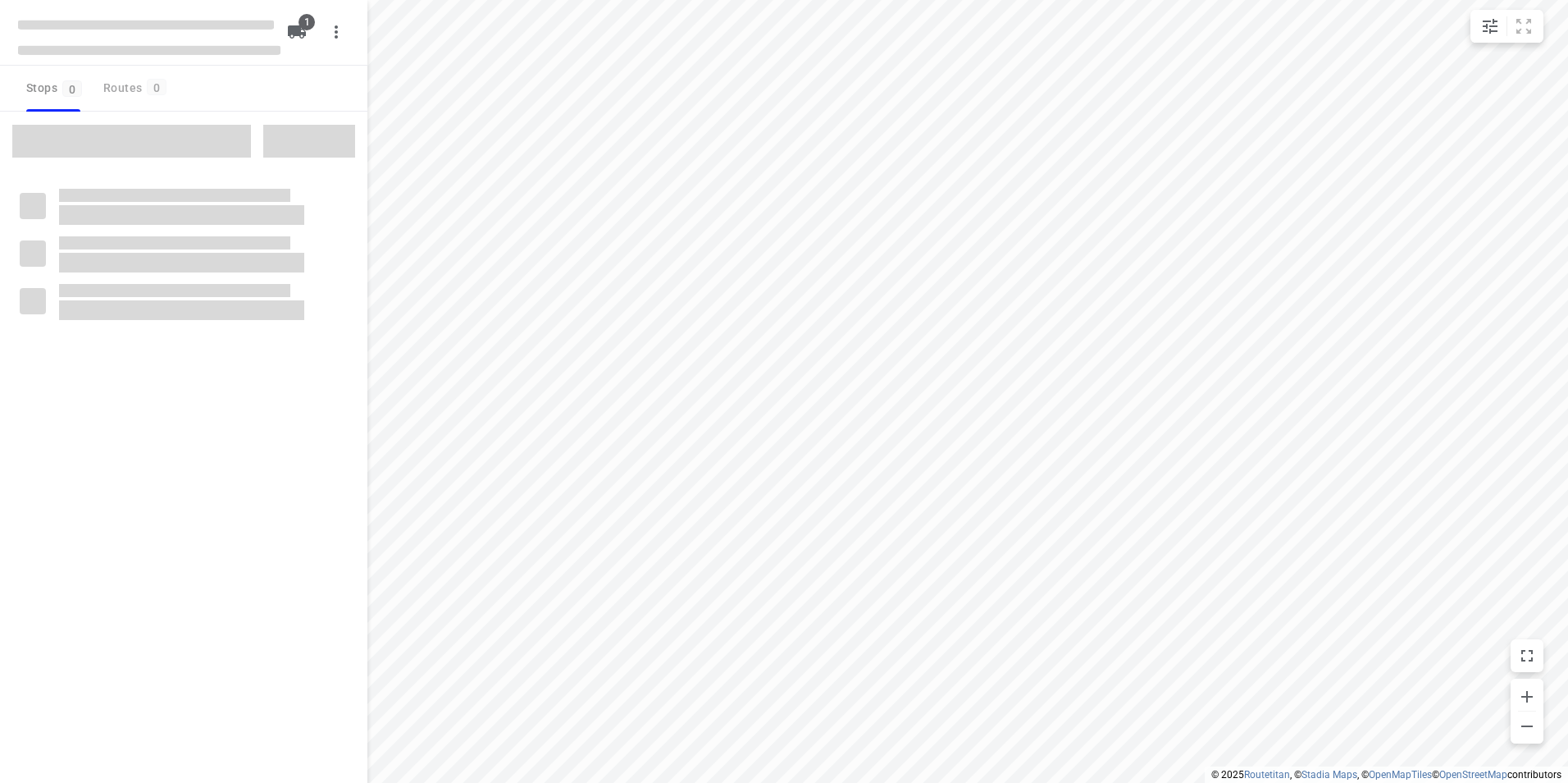
type input "distance"
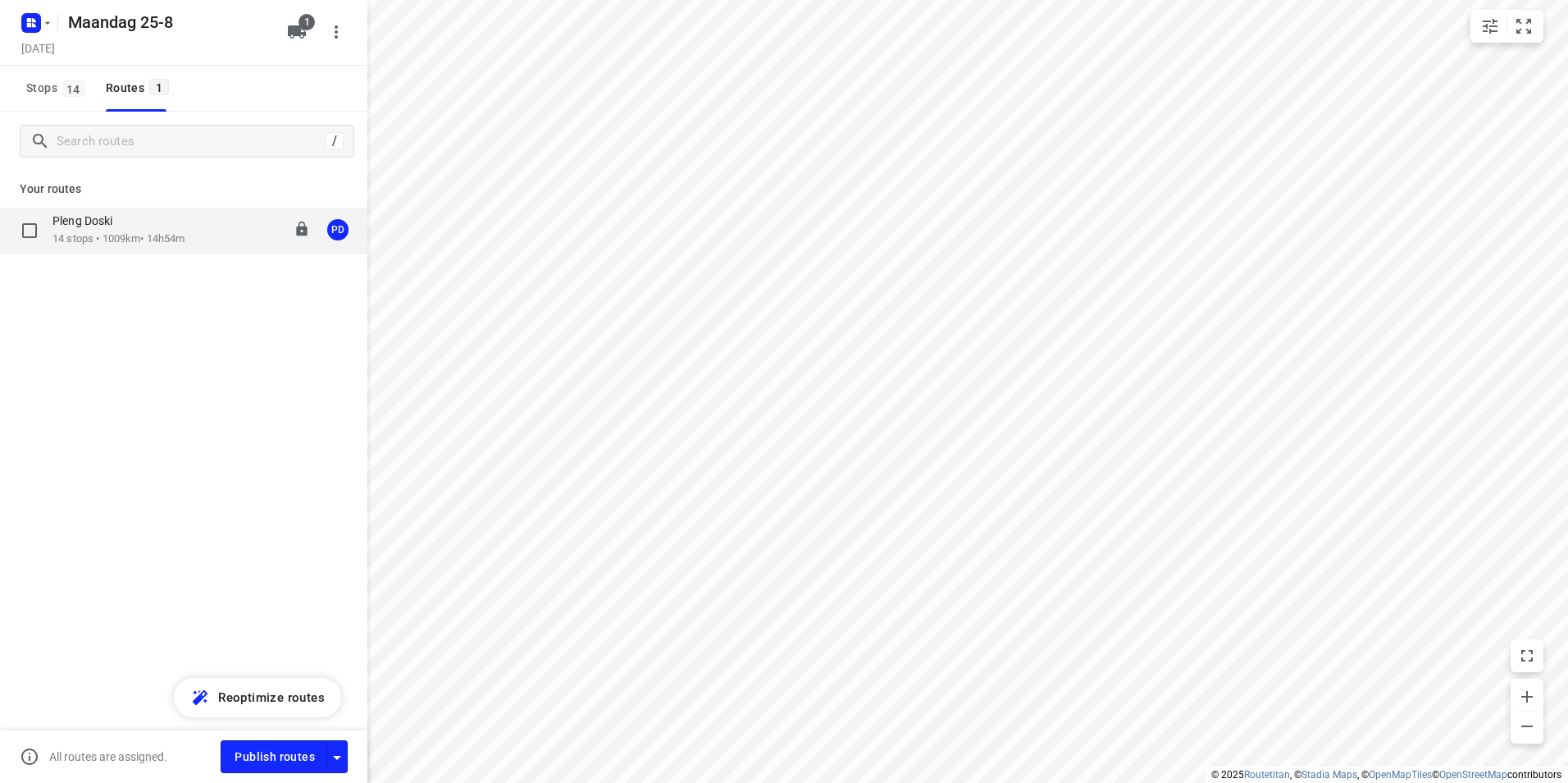
click at [169, 246] on p "14 stops • 1009km • 14h54m" at bounding box center [118, 239] width 133 height 15
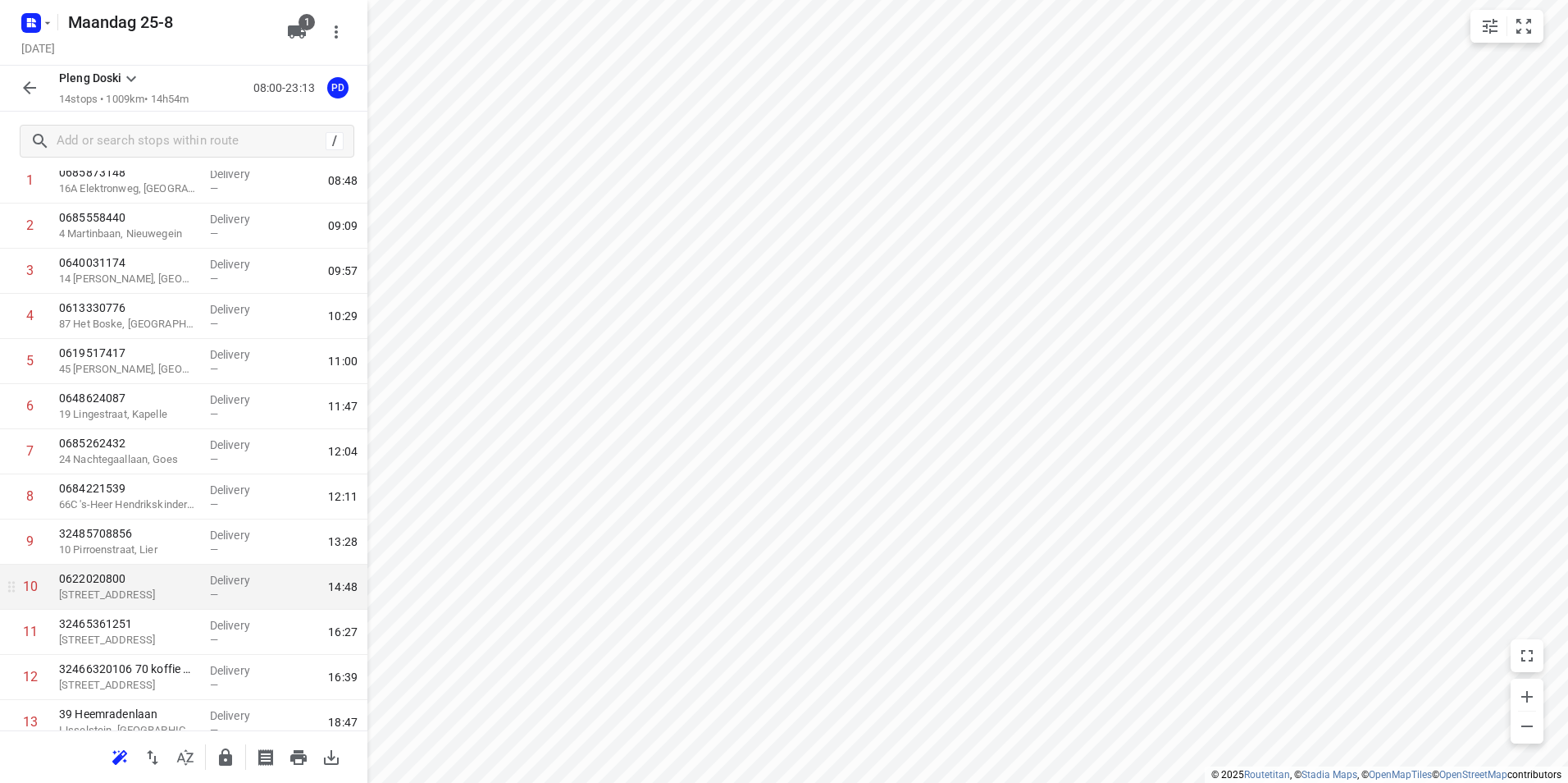
scroll to position [199, 0]
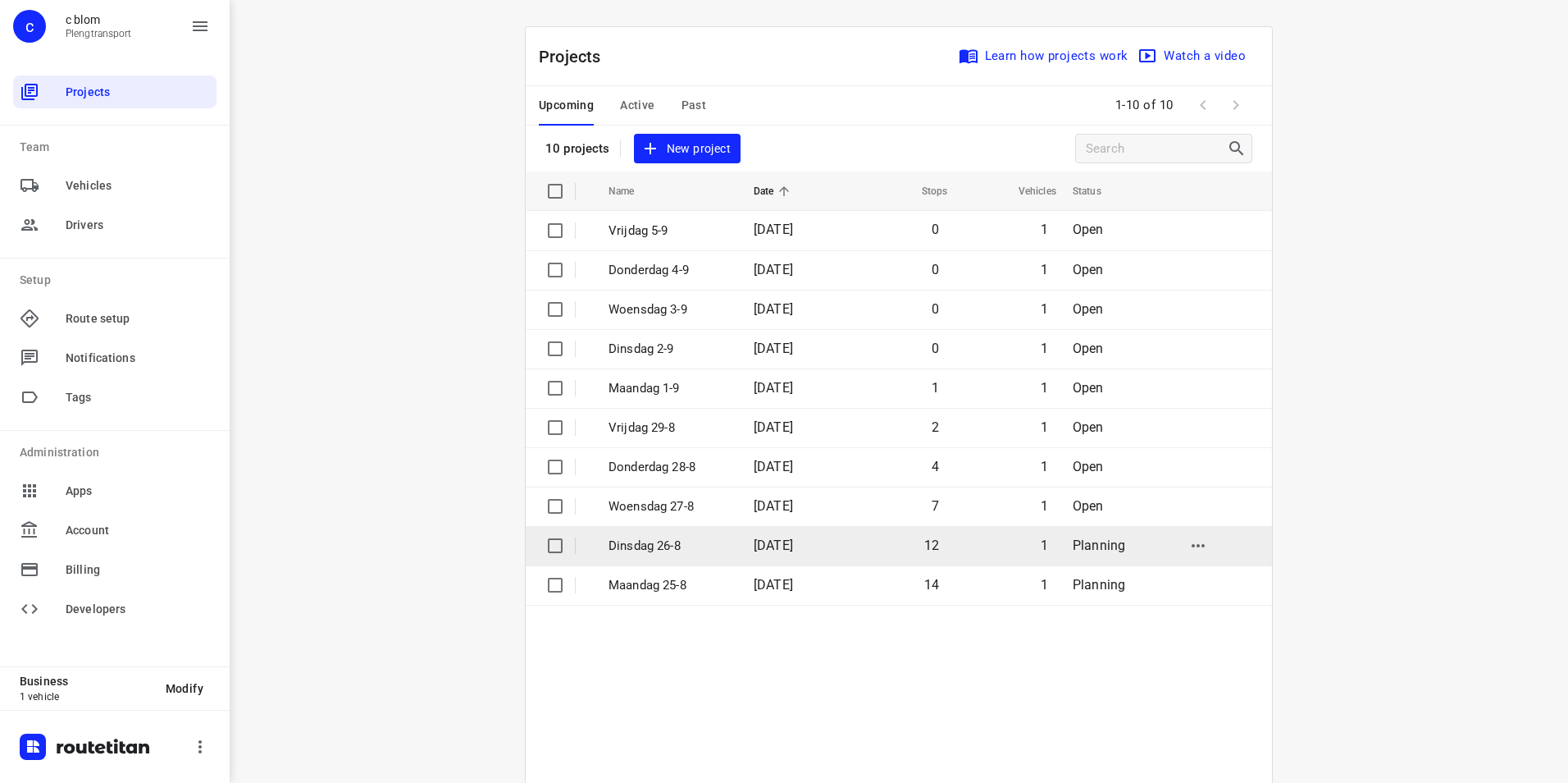
click at [721, 541] on p "Dinsdag 26-8" at bounding box center [669, 546] width 120 height 19
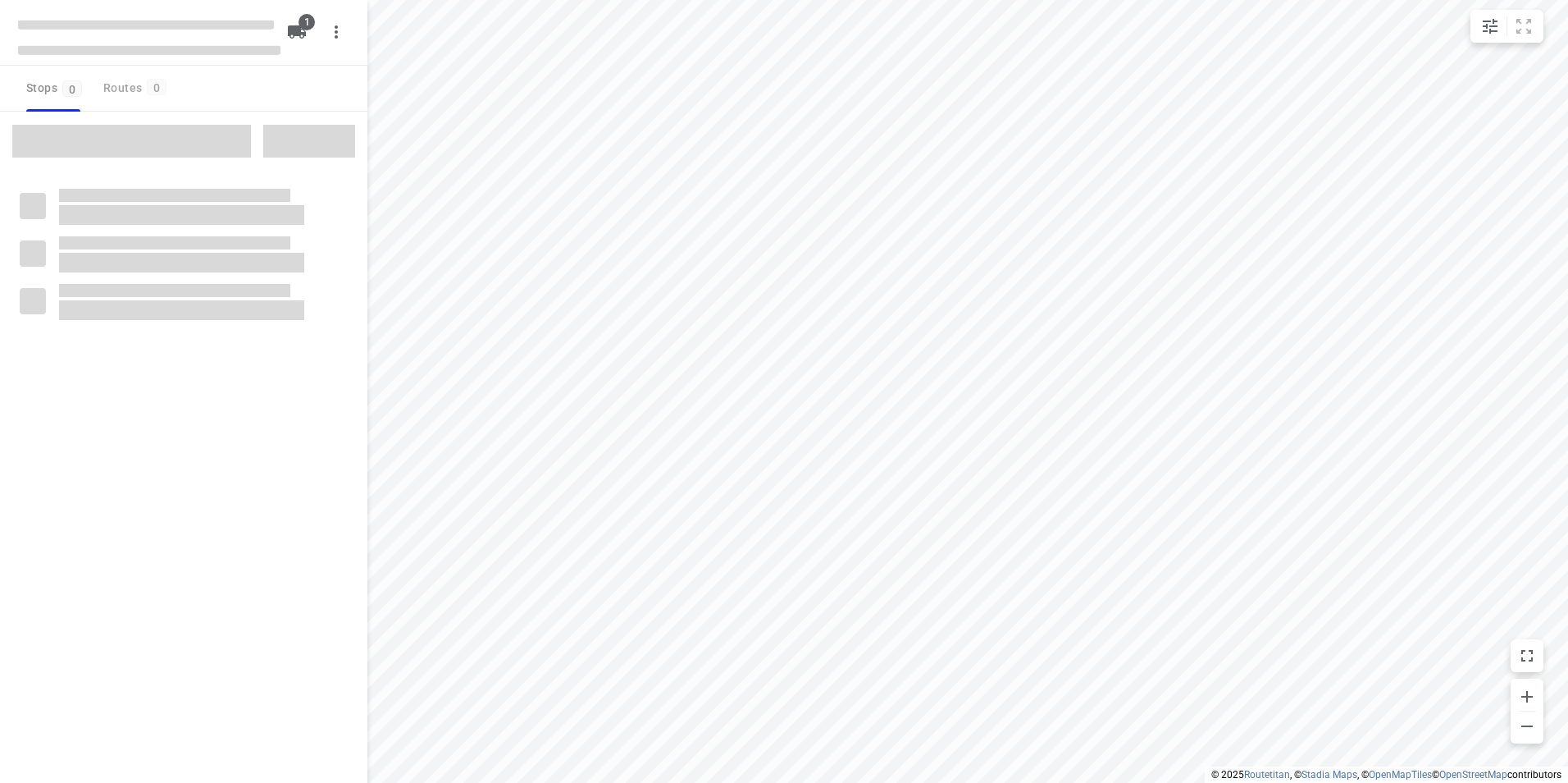
type input "distance"
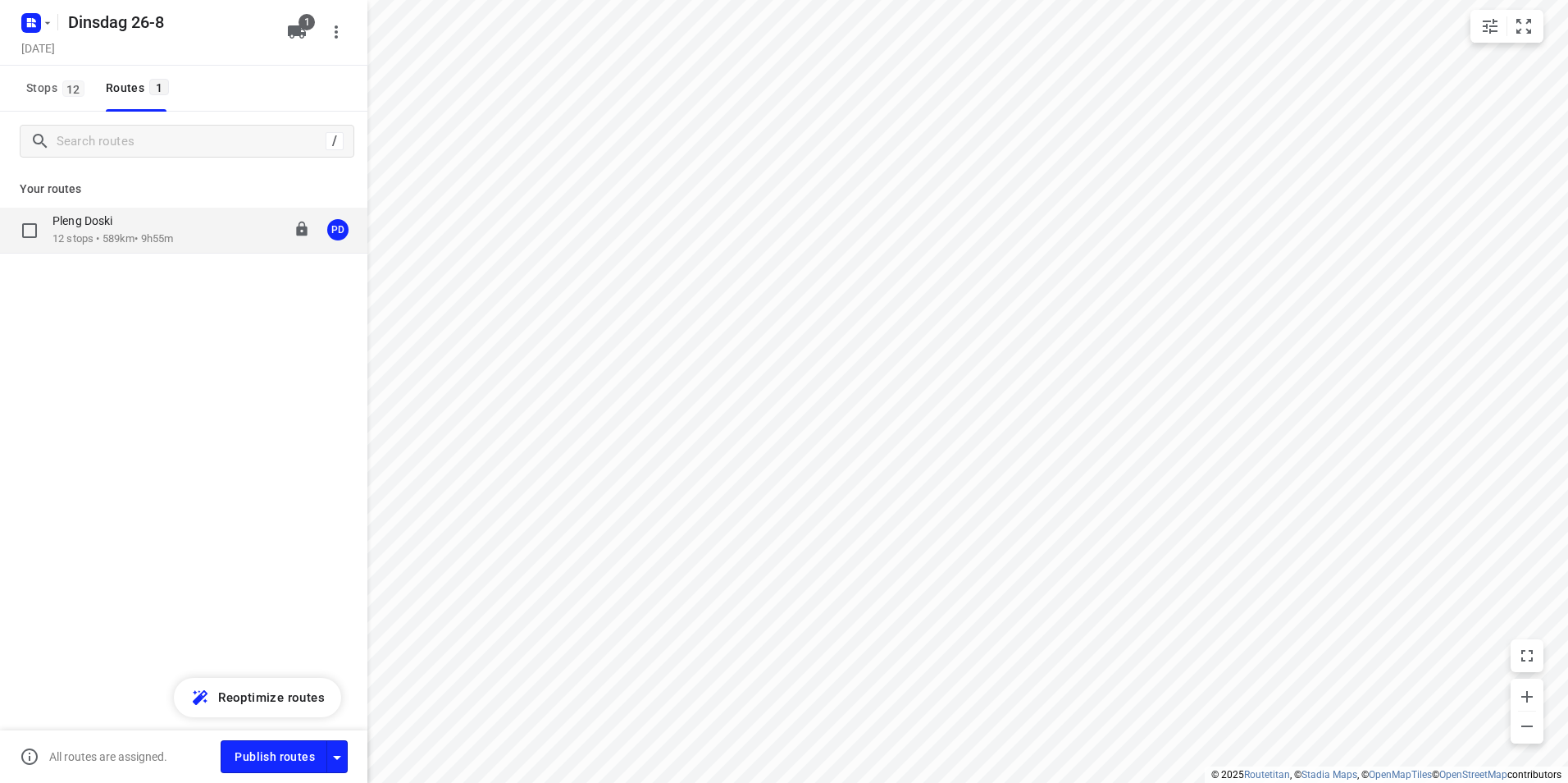
click at [166, 236] on p "12 stops • 589km • 9h55m" at bounding box center [112, 239] width 120 height 15
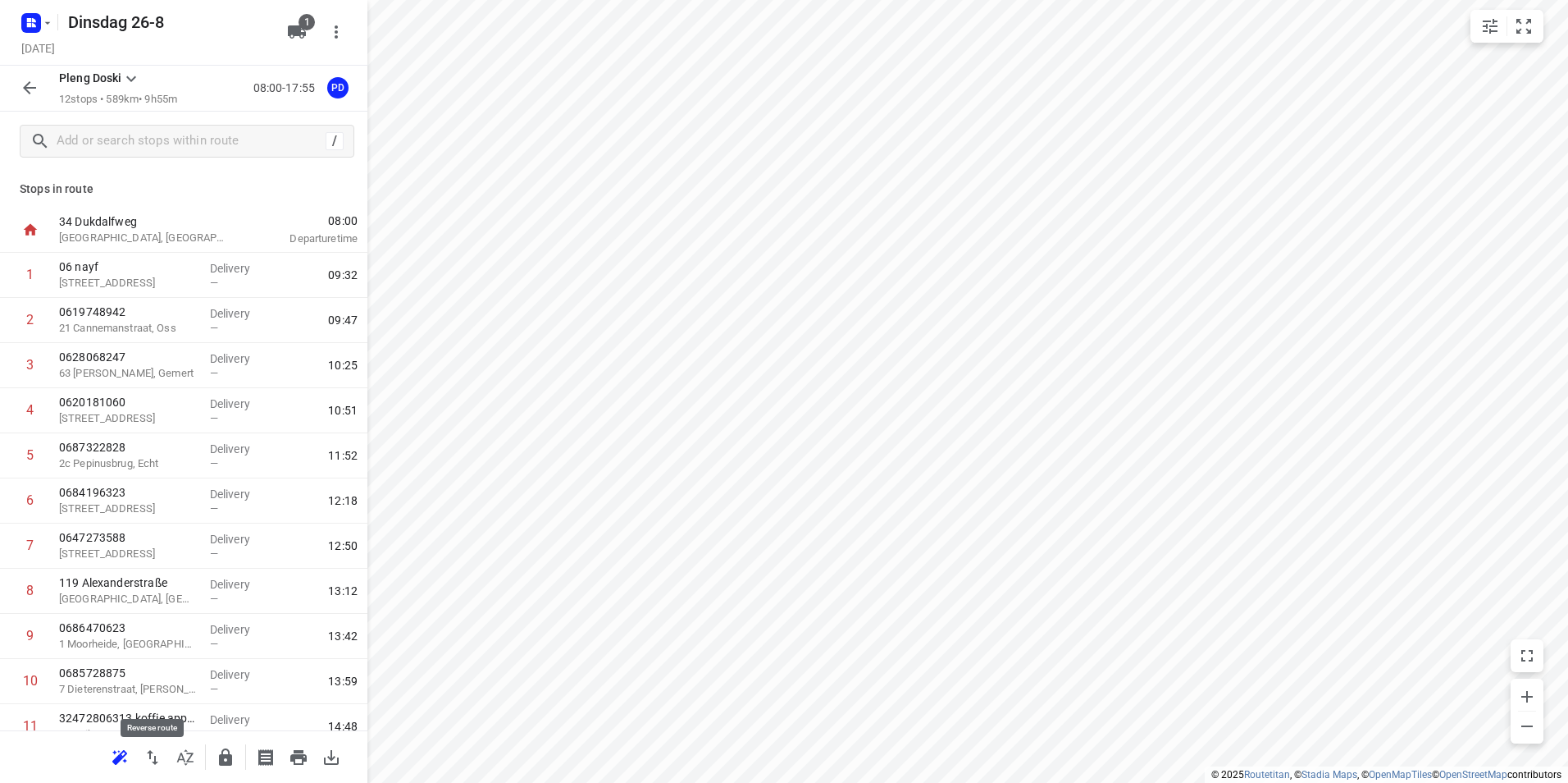
click at [159, 756] on icon "button" at bounding box center [152, 756] width 20 height 20
click at [297, 758] on icon "button" at bounding box center [298, 756] width 16 height 15
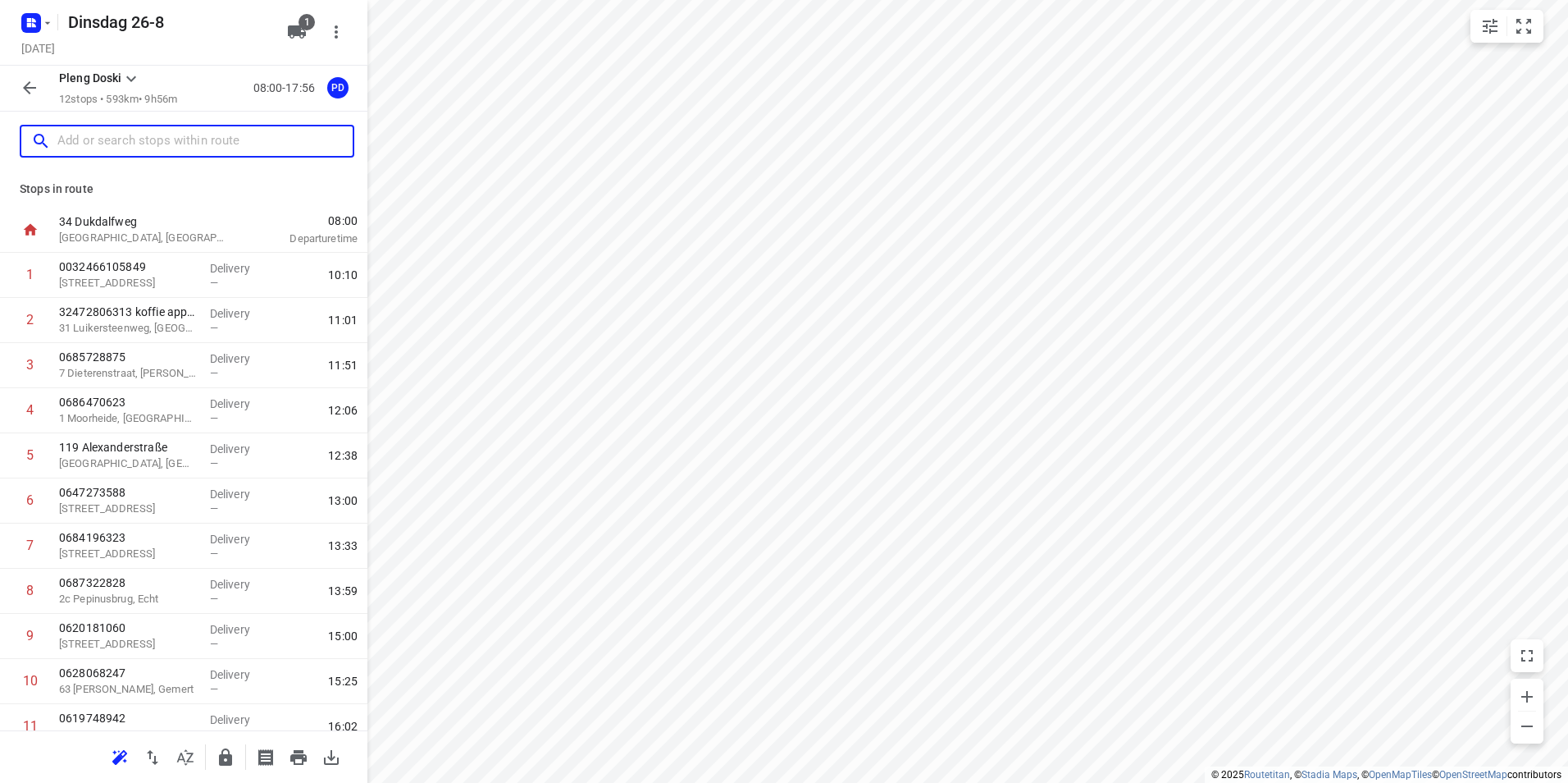
click at [215, 140] on input "text" at bounding box center [205, 142] width 295 height 26
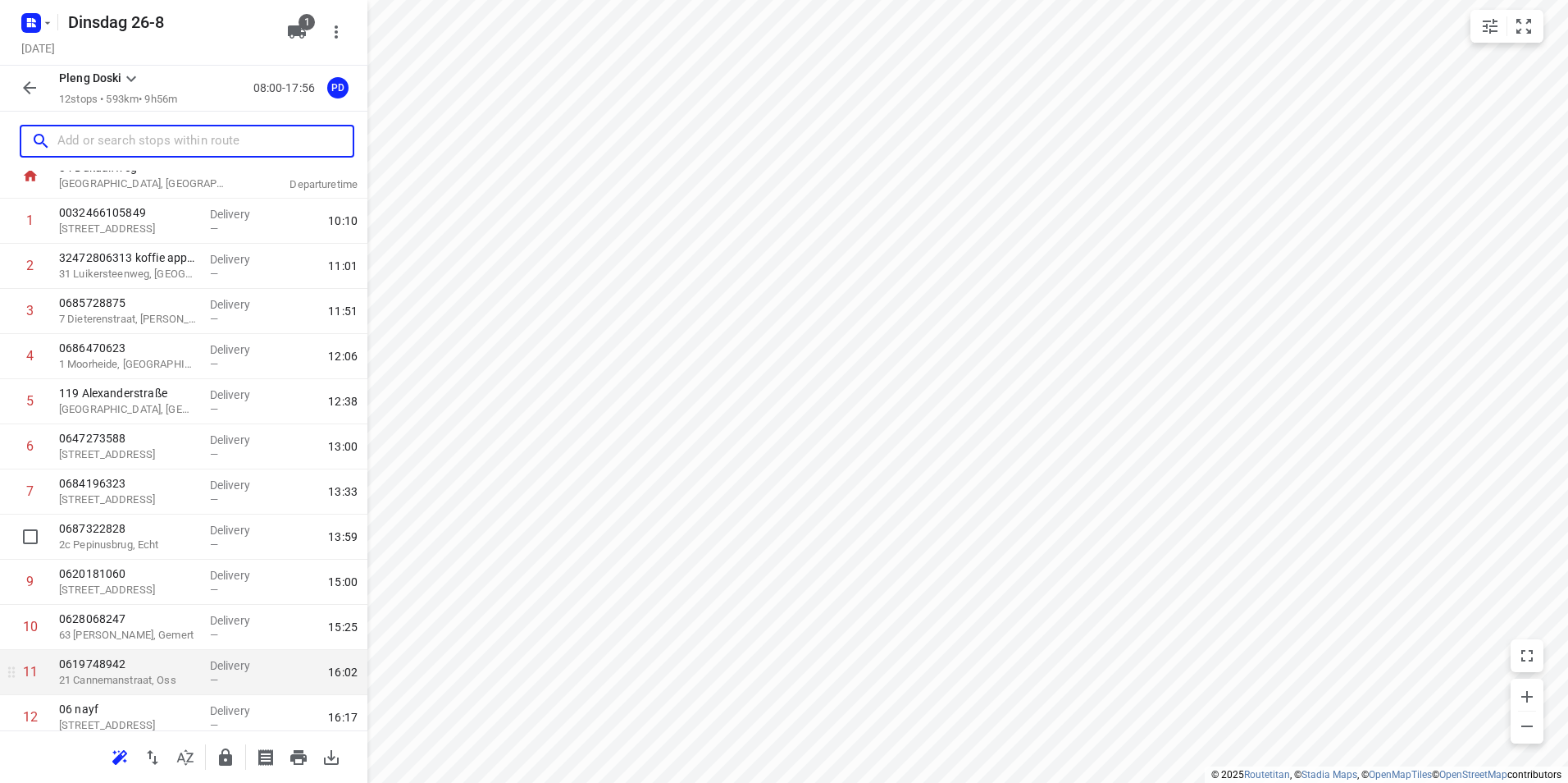
scroll to position [109, 0]
